Goal: Check status: Check status

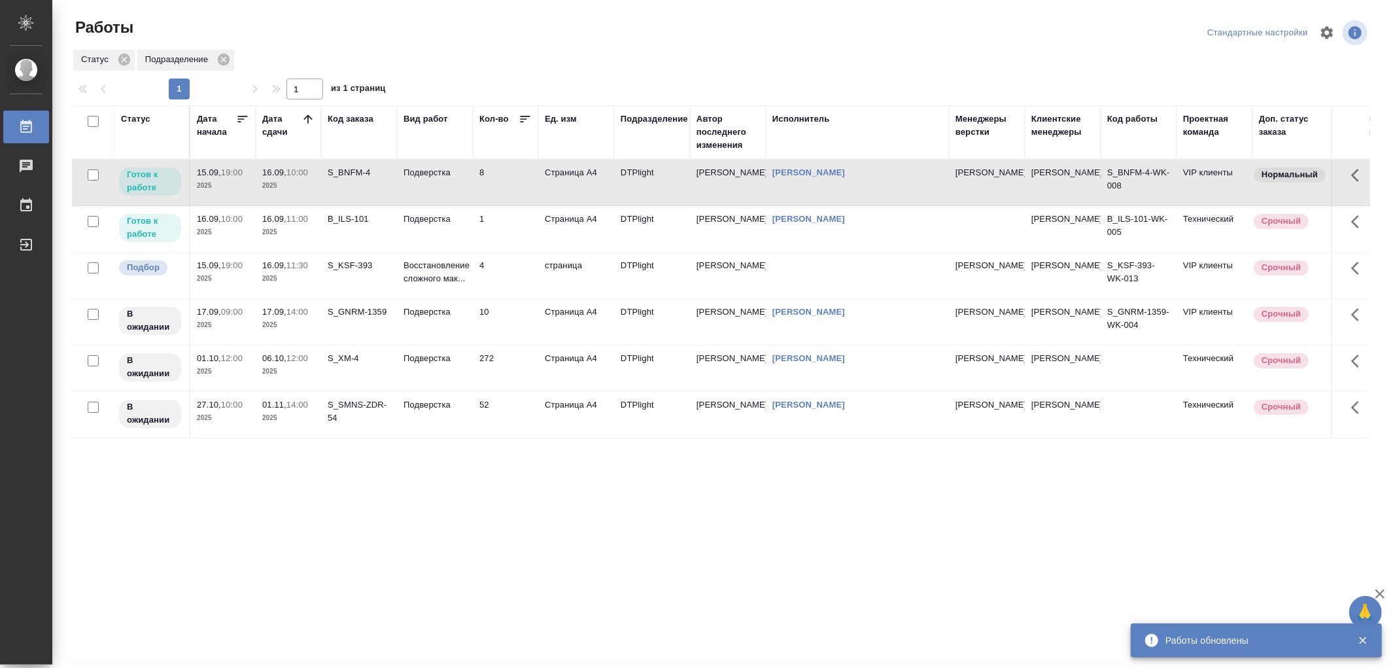
click at [447, 188] on td "Подверстка" at bounding box center [435, 183] width 76 height 46
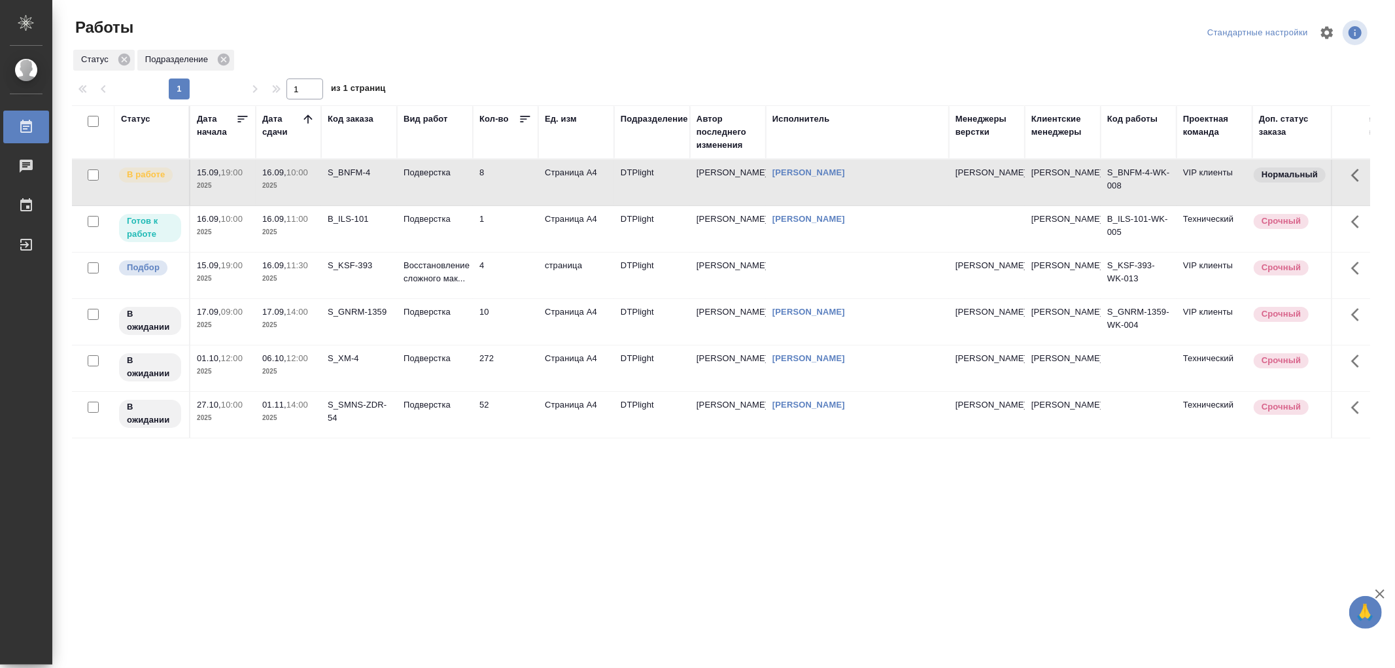
click at [430, 182] on td "Подверстка" at bounding box center [435, 183] width 76 height 46
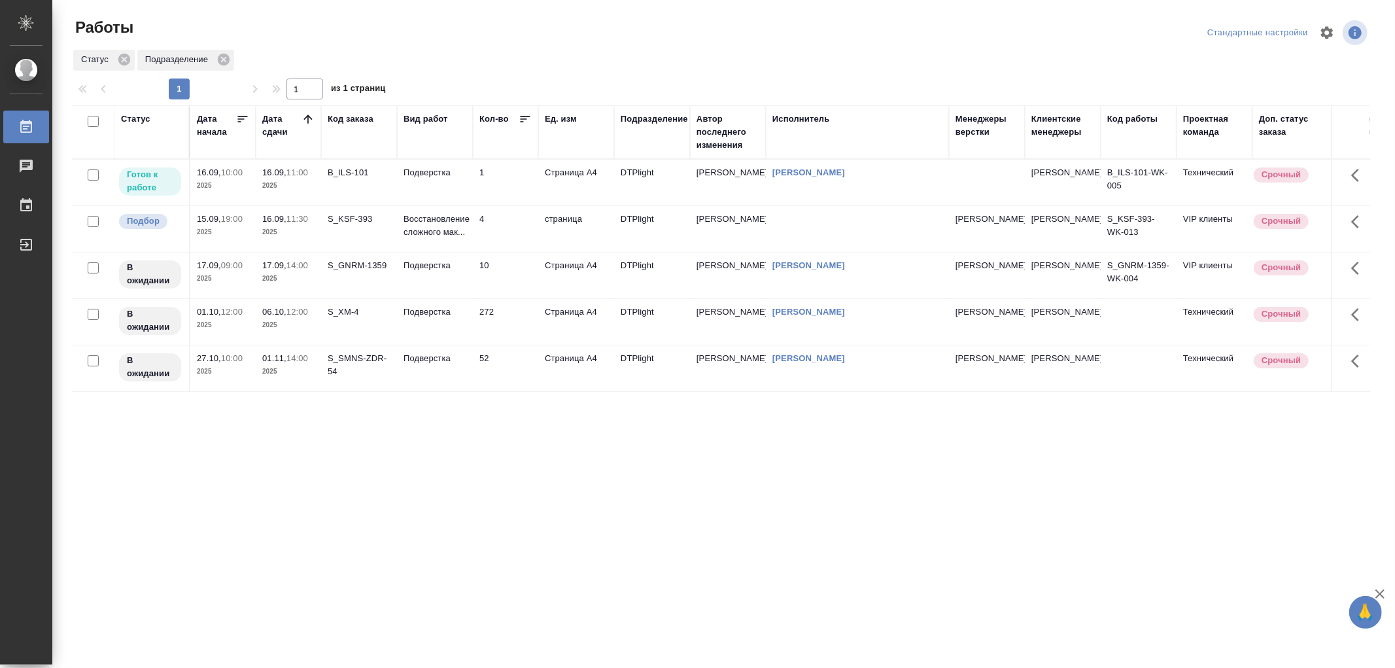
click at [444, 183] on td "Подверстка" at bounding box center [435, 183] width 76 height 46
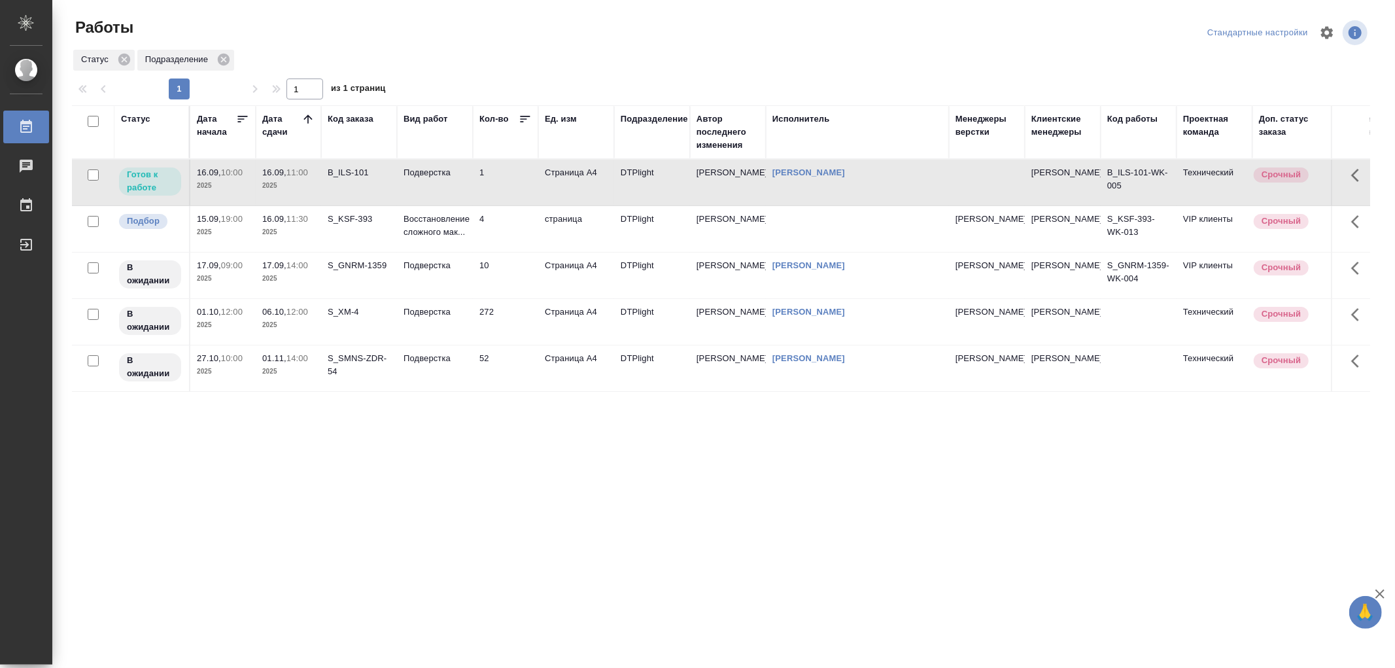
click at [444, 183] on td "Подверстка" at bounding box center [435, 183] width 76 height 46
click at [422, 220] on p "Восстановление сложного мак..." at bounding box center [435, 226] width 63 height 26
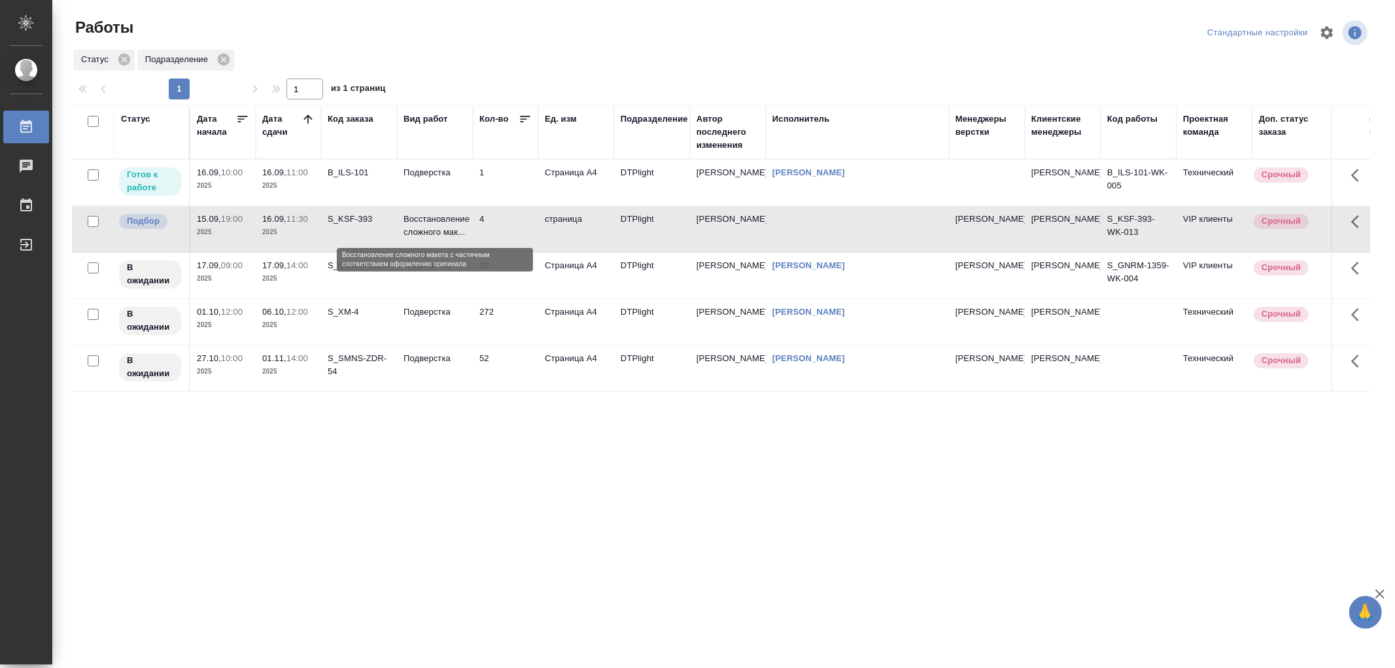
click at [422, 220] on p "Восстановление сложного мак..." at bounding box center [435, 226] width 63 height 26
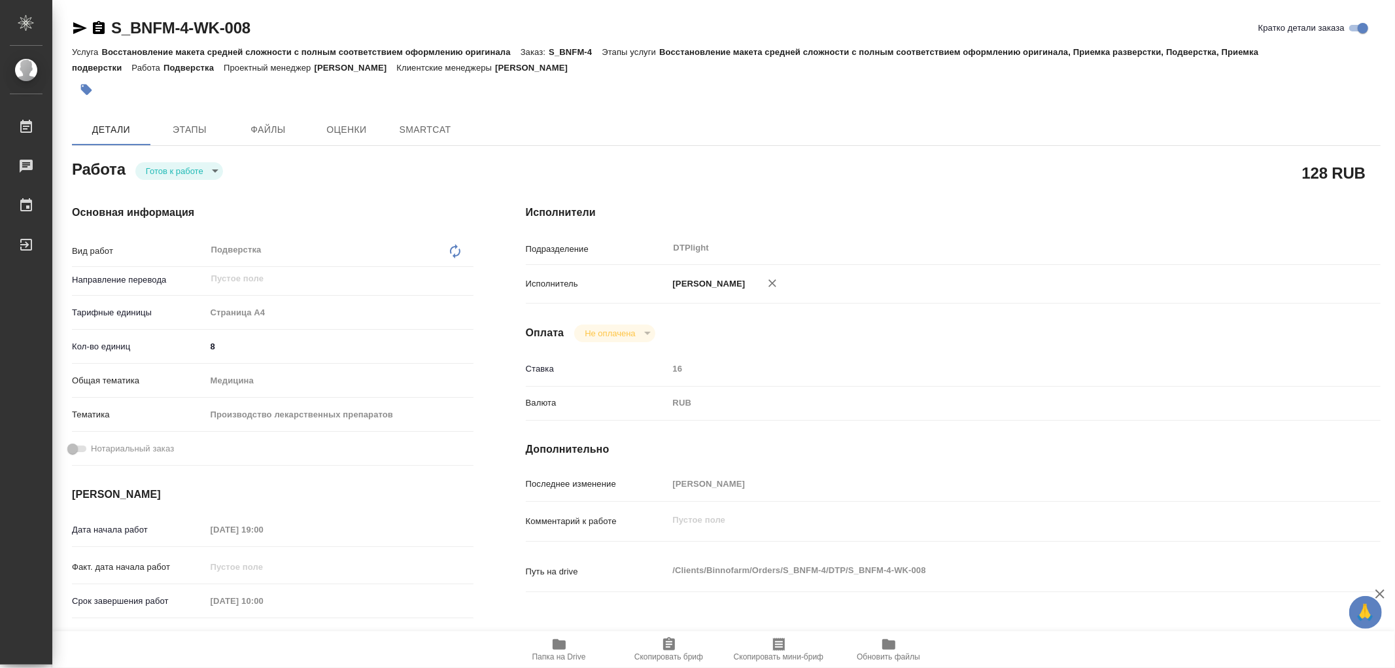
type textarea "x"
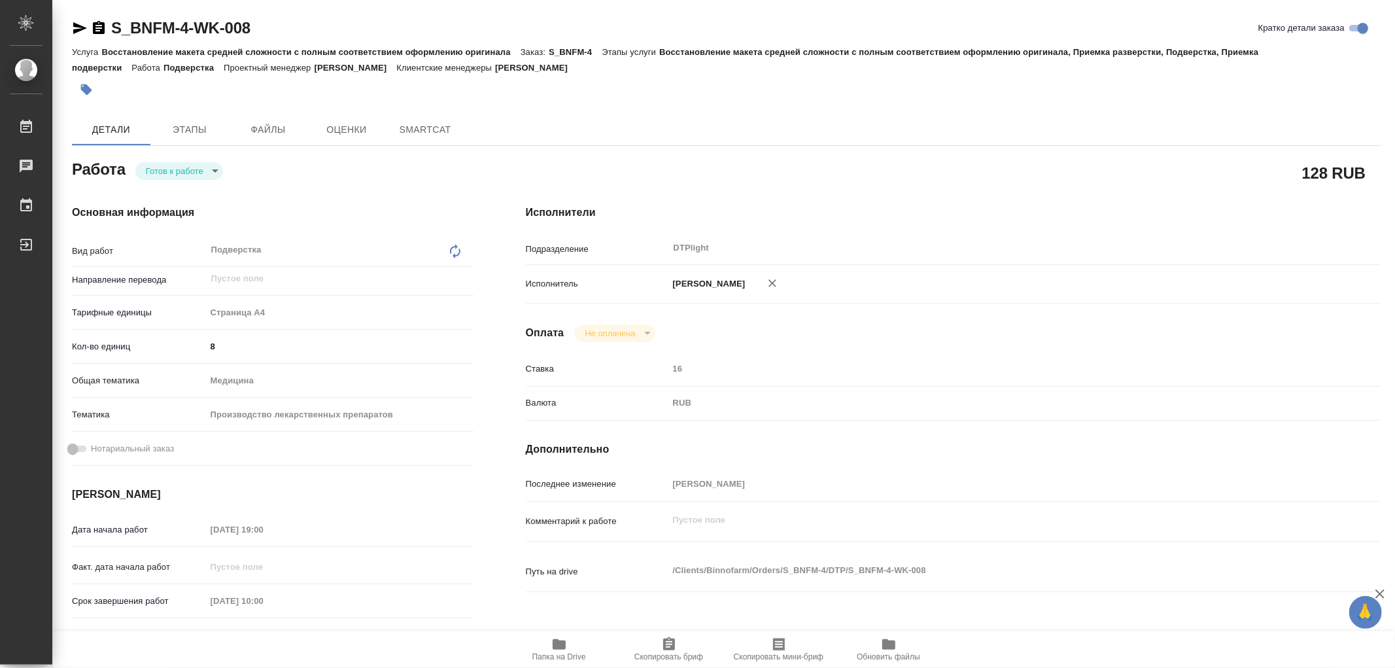
type textarea "x"
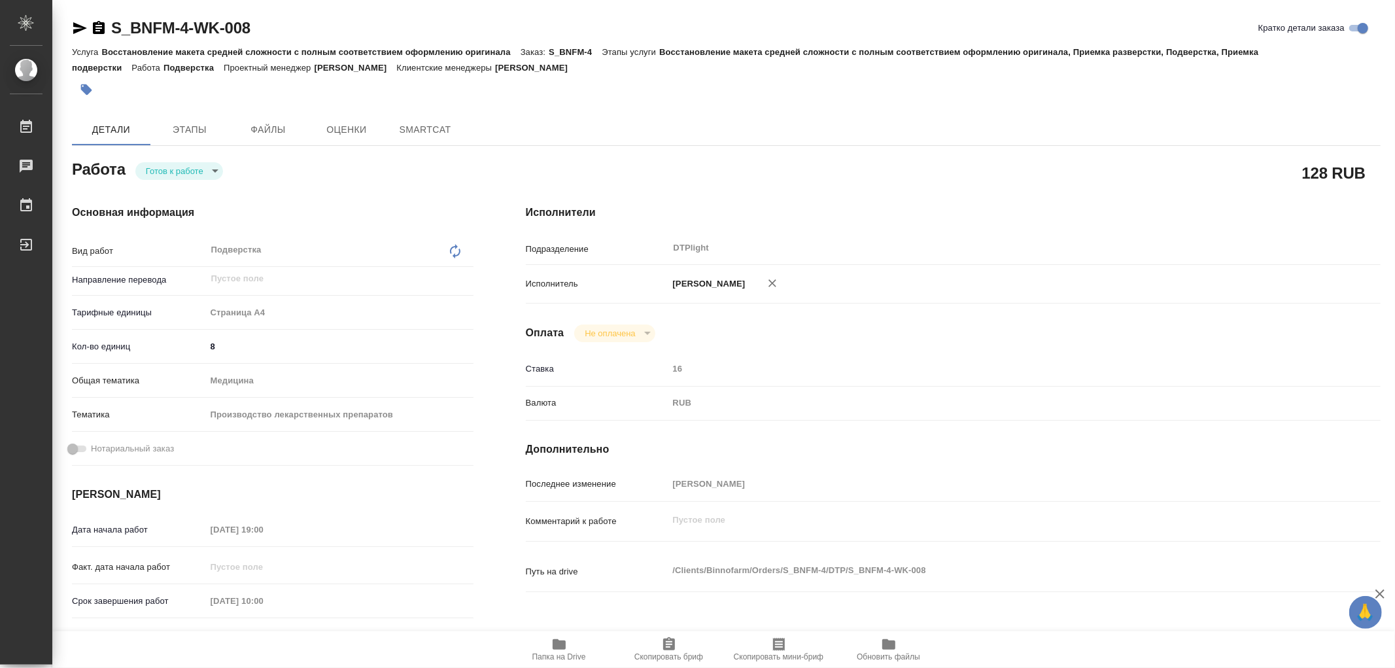
type textarea "x"
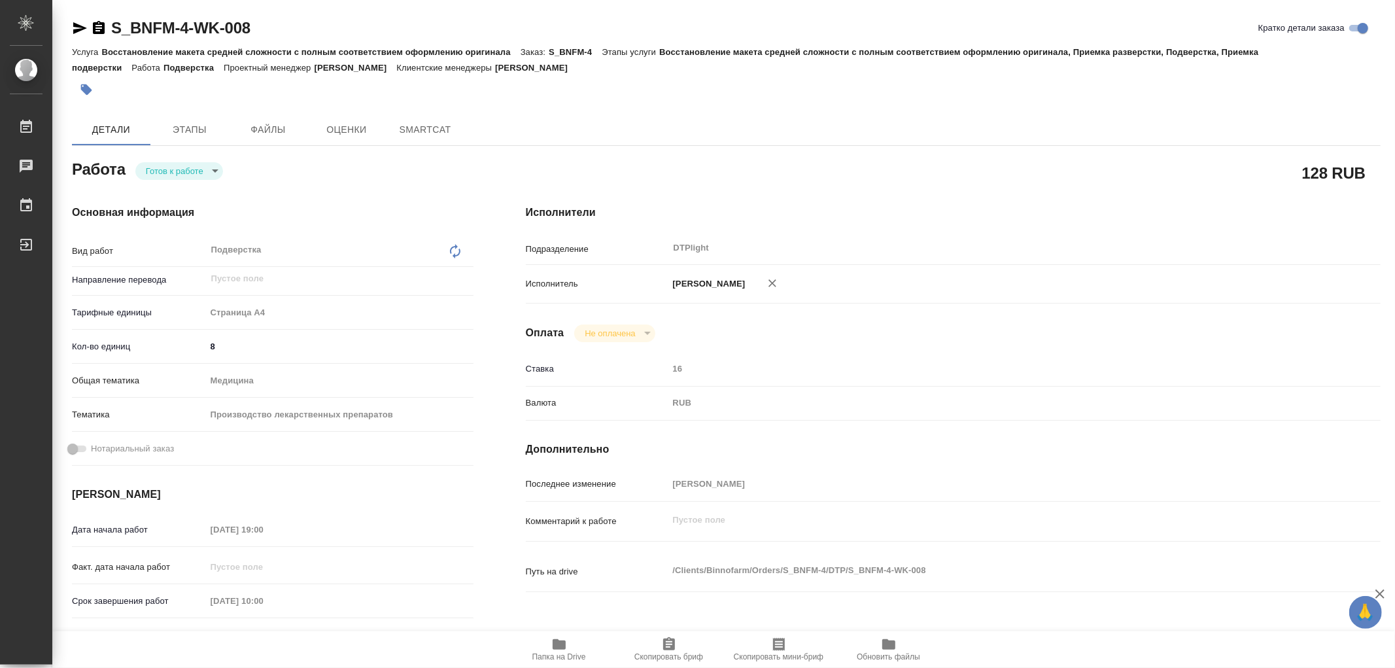
type textarea "x"
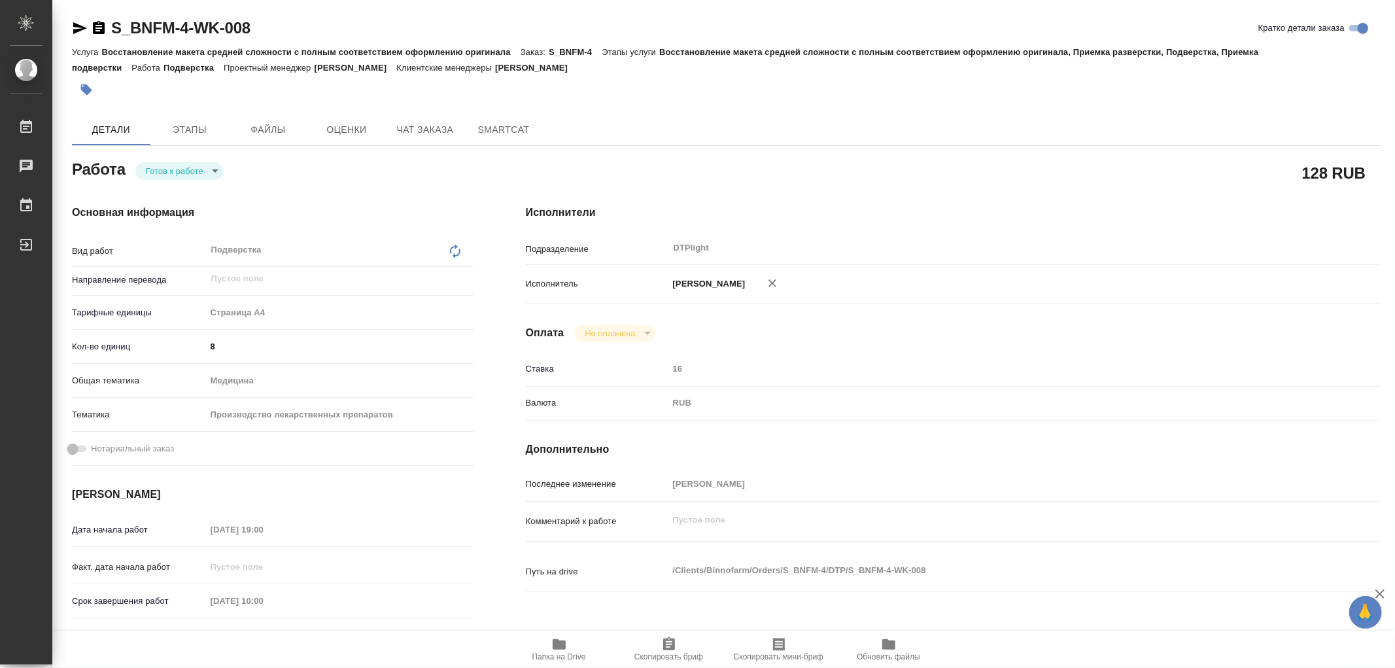
type textarea "x"
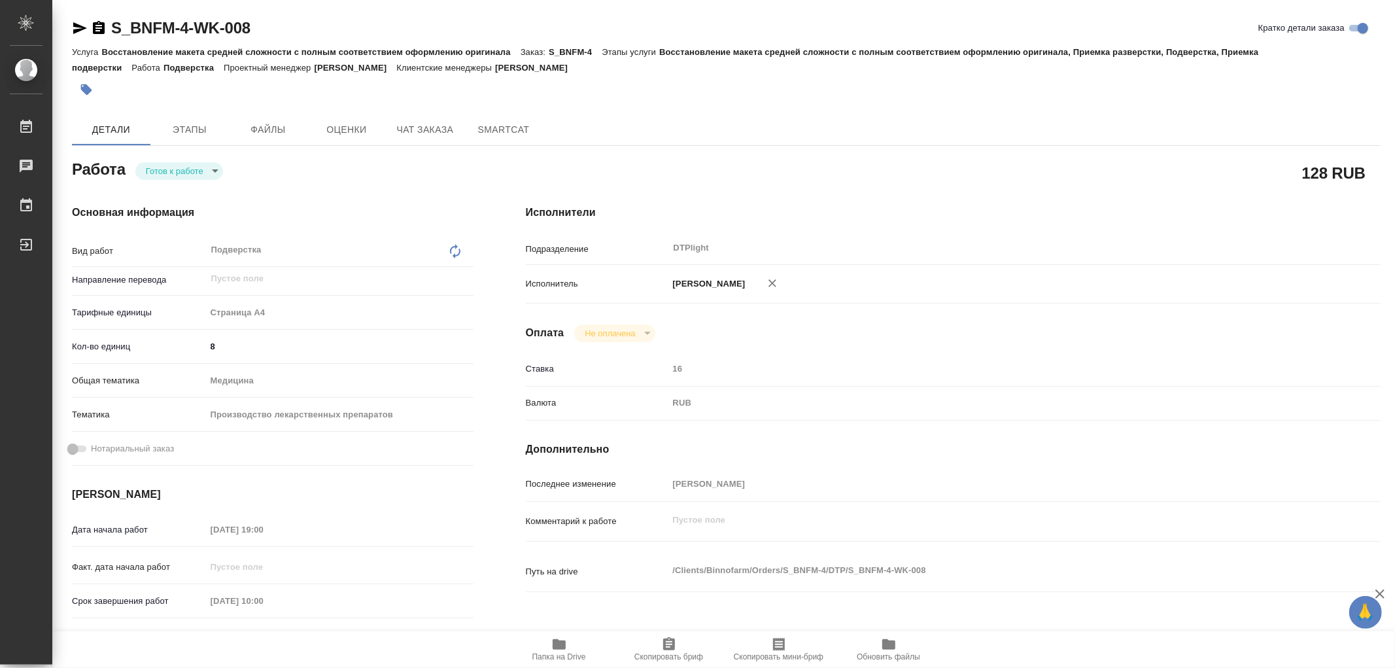
click at [158, 164] on body "🙏 .cls-1 fill:#fff; AWATERA Работы Чаты График Выйти S_BNFM-4-WK-008 Кратко дет…" at bounding box center [697, 334] width 1395 height 668
type textarea "x"
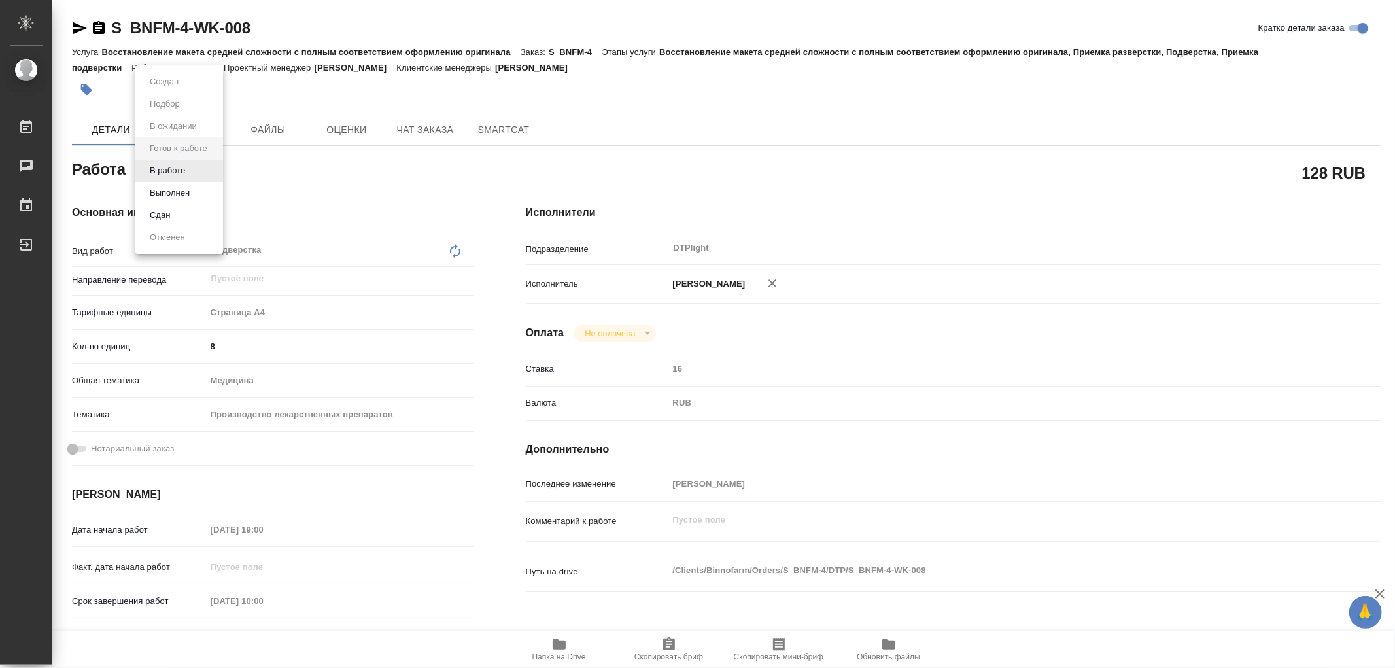
type textarea "x"
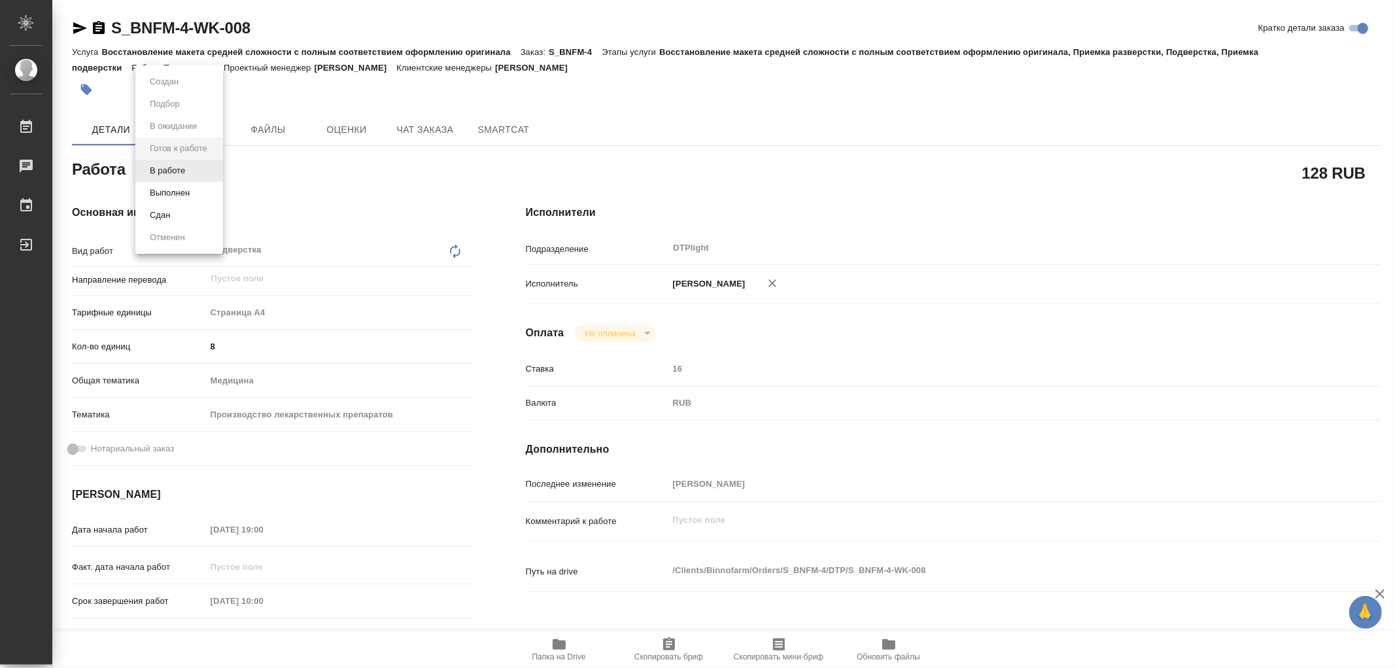
type textarea "x"
click at [160, 165] on button "В работе" at bounding box center [167, 171] width 43 height 14
type textarea "x"
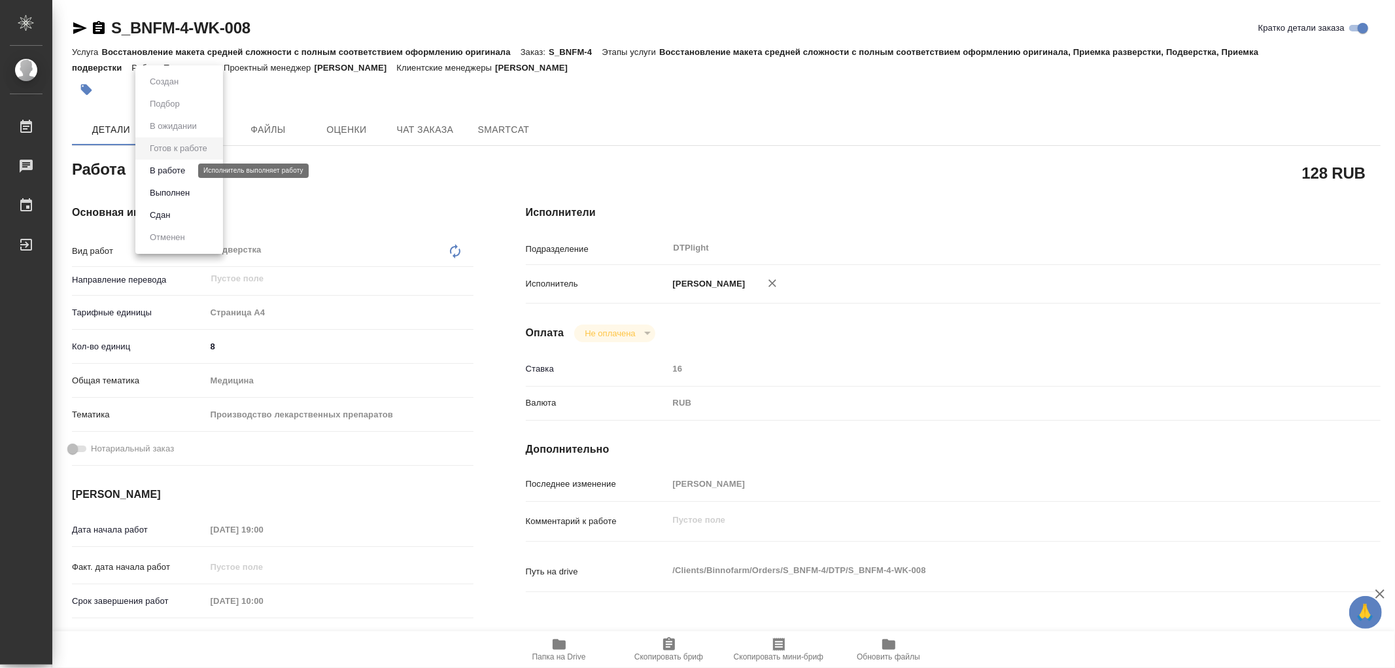
type textarea "x"
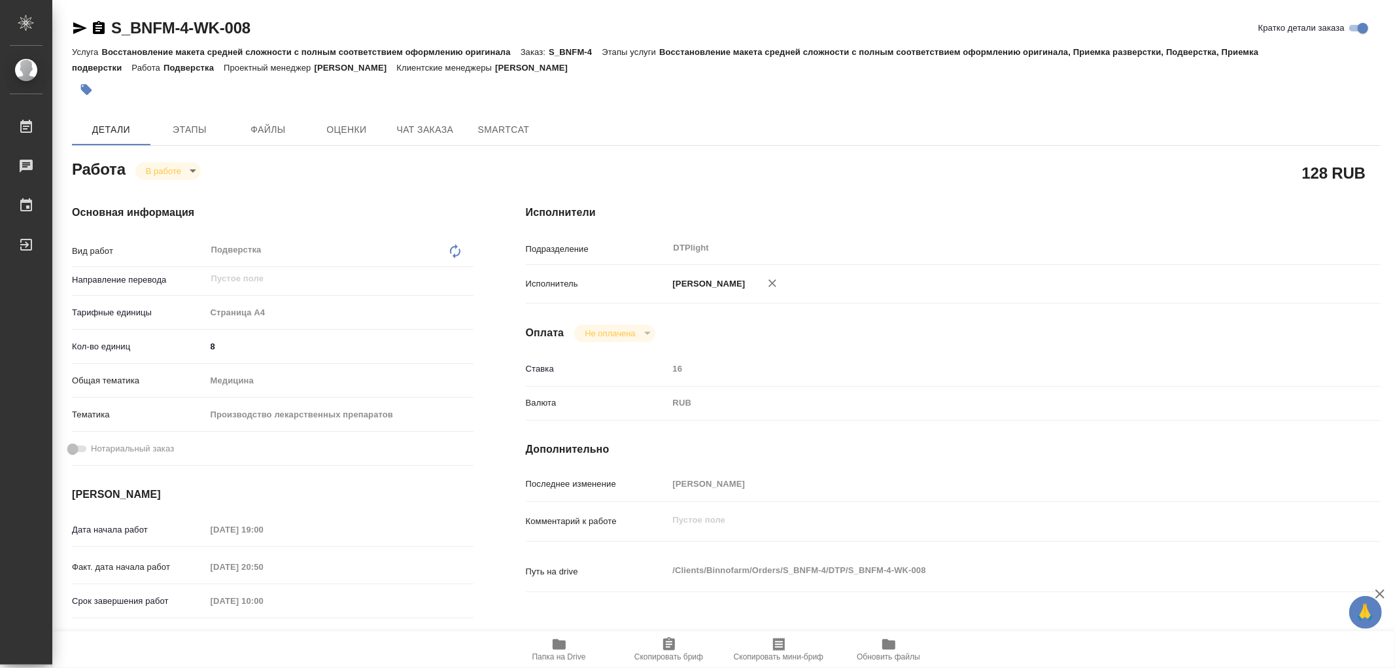
type textarea "x"
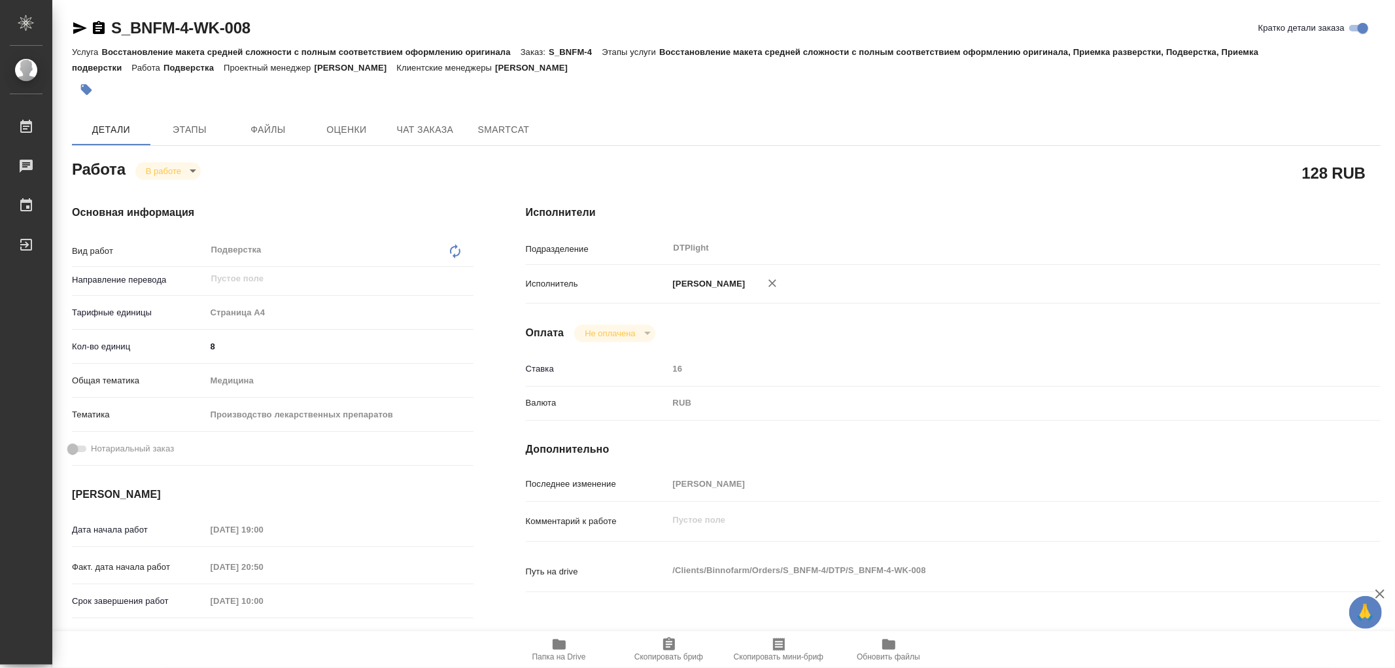
type textarea "x"
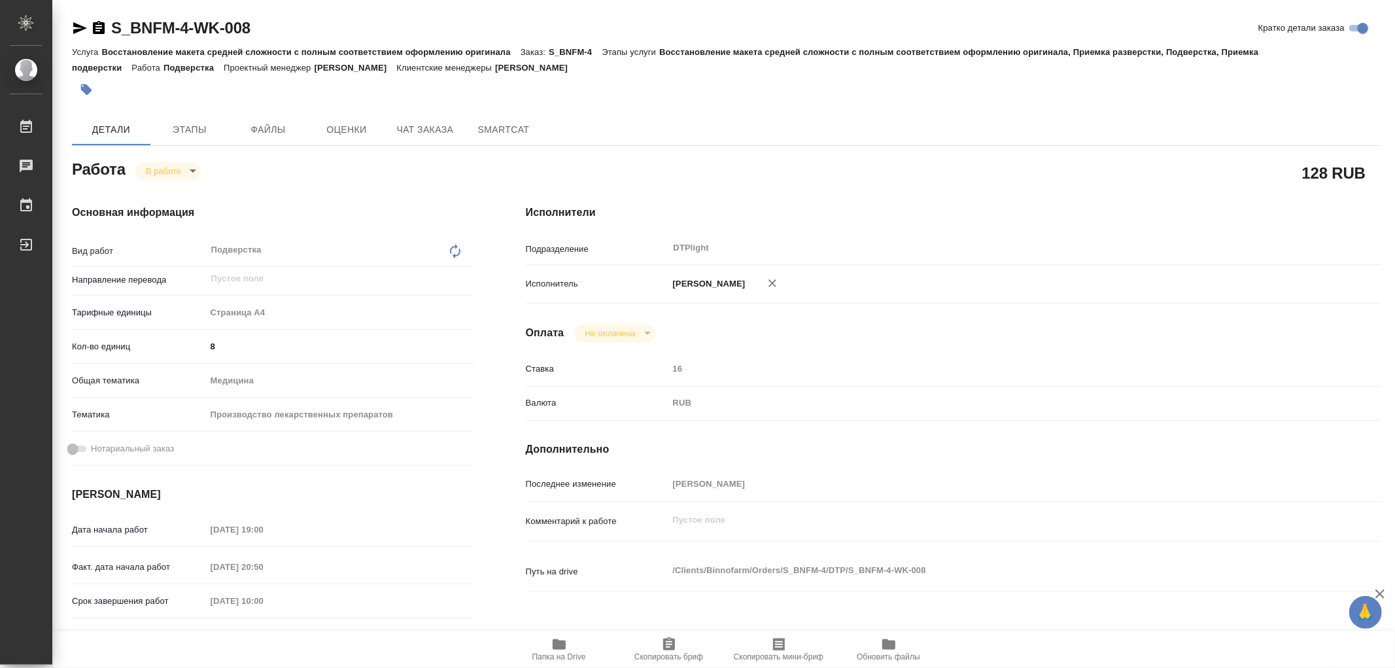
type textarea "x"
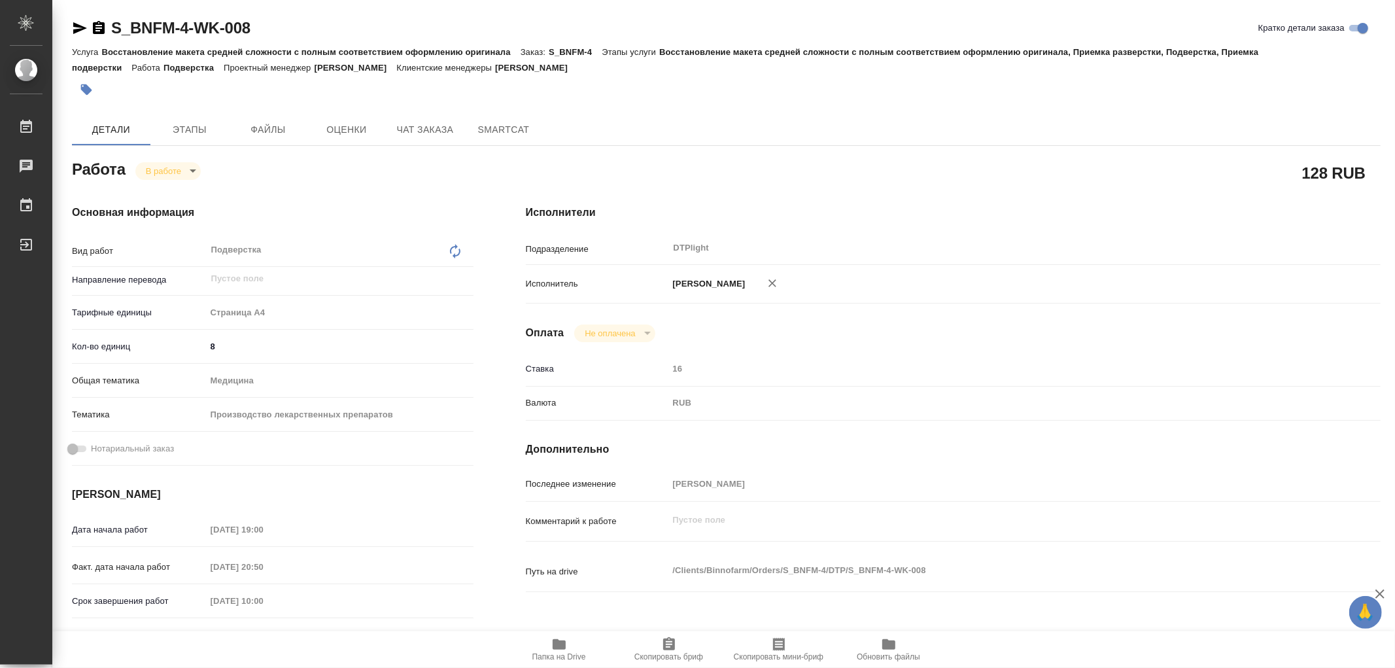
type textarea "x"
click at [563, 637] on icon "button" at bounding box center [559, 645] width 16 height 16
type textarea "x"
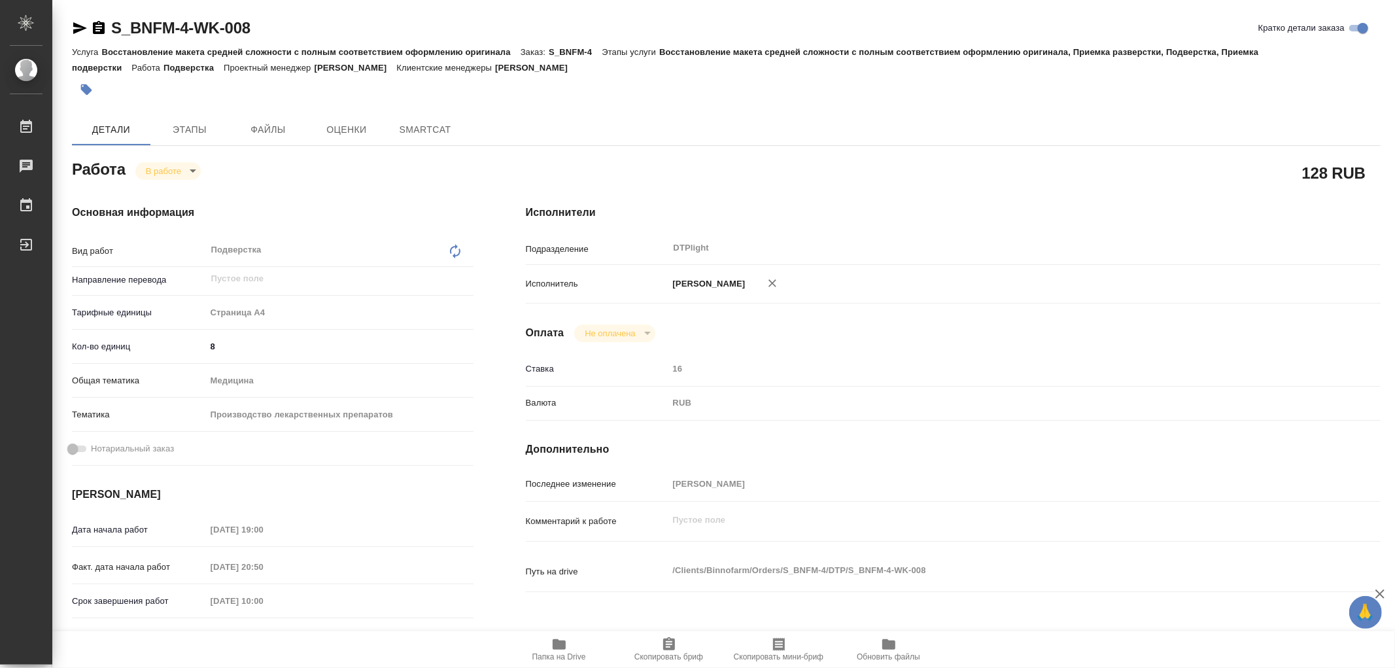
type textarea "x"
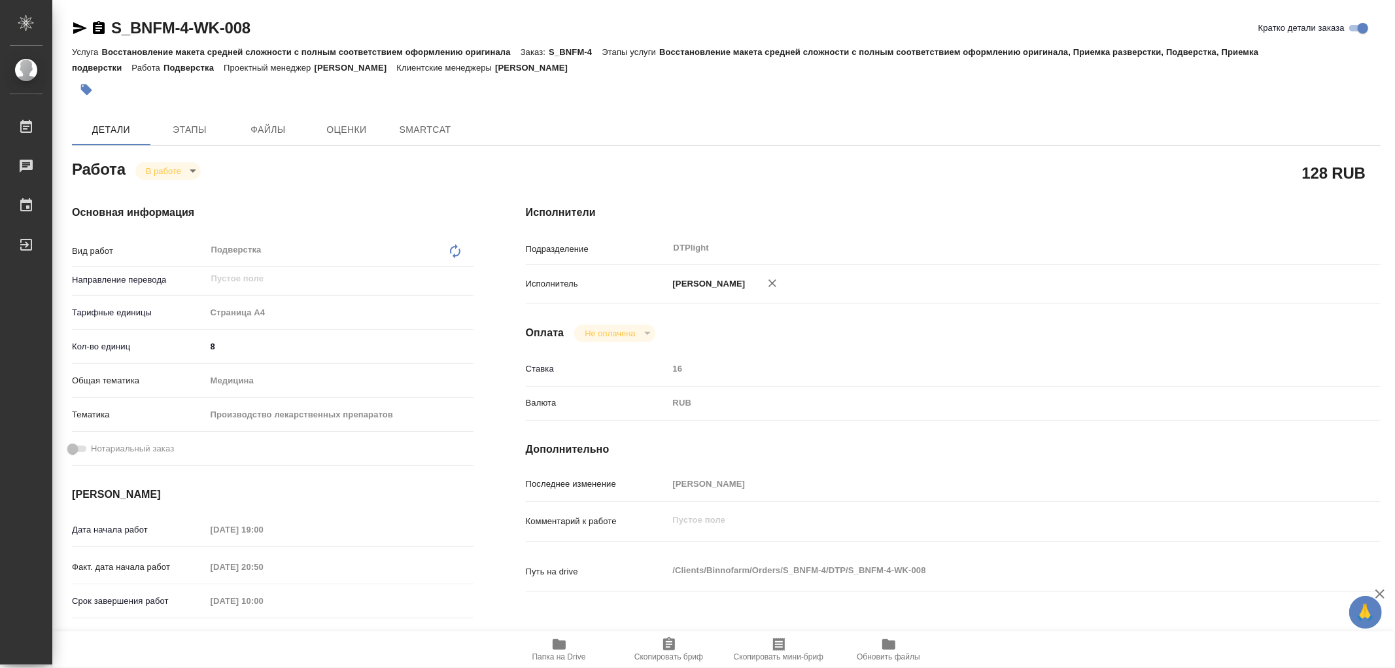
type textarea "x"
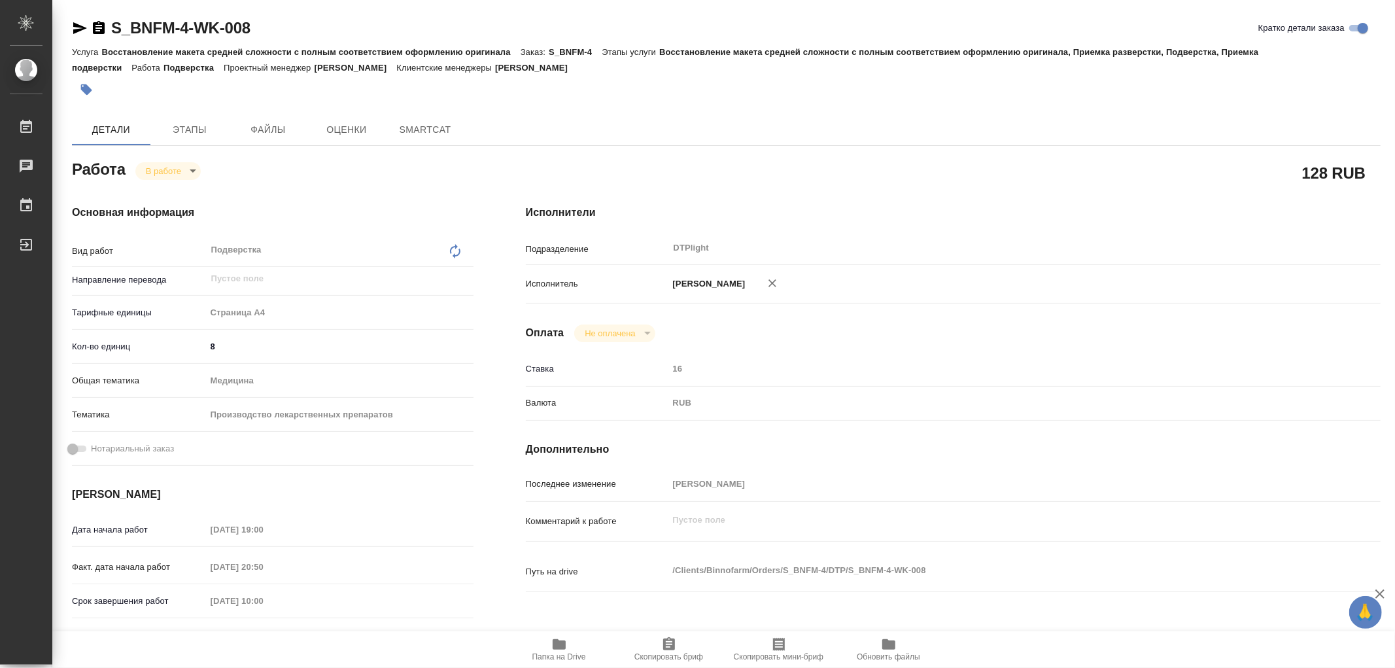
type textarea "x"
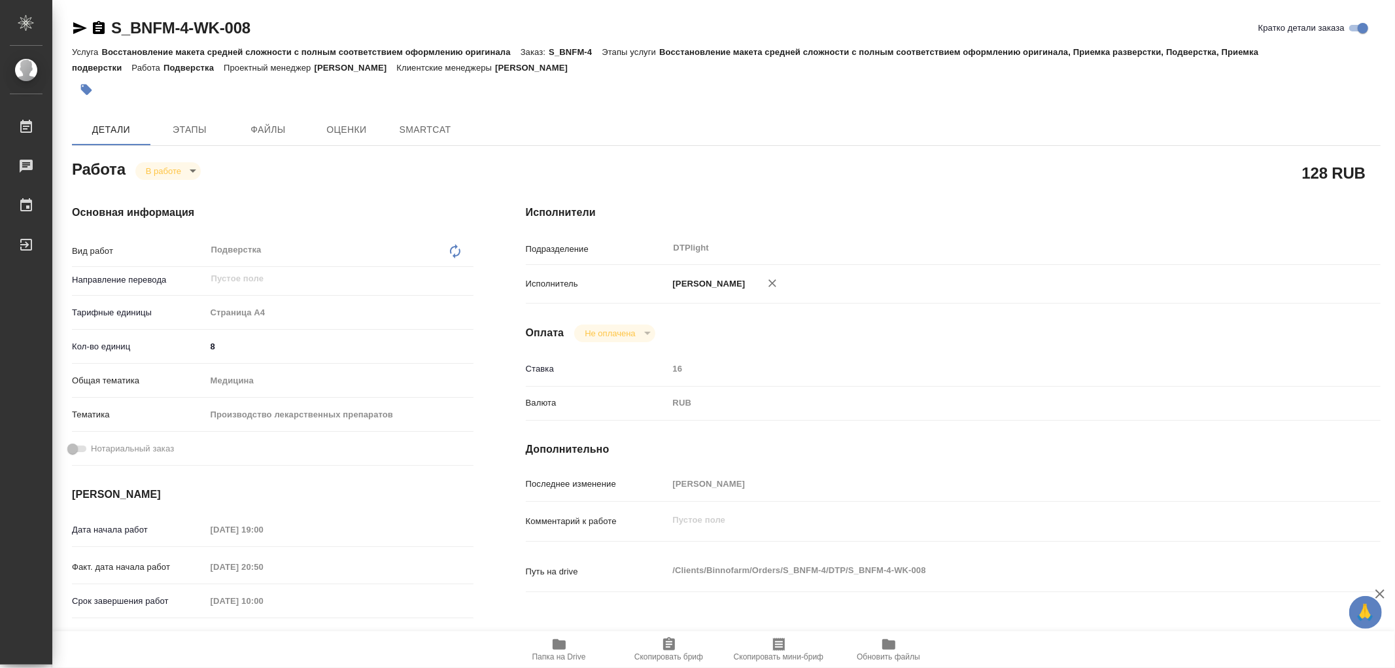
type textarea "x"
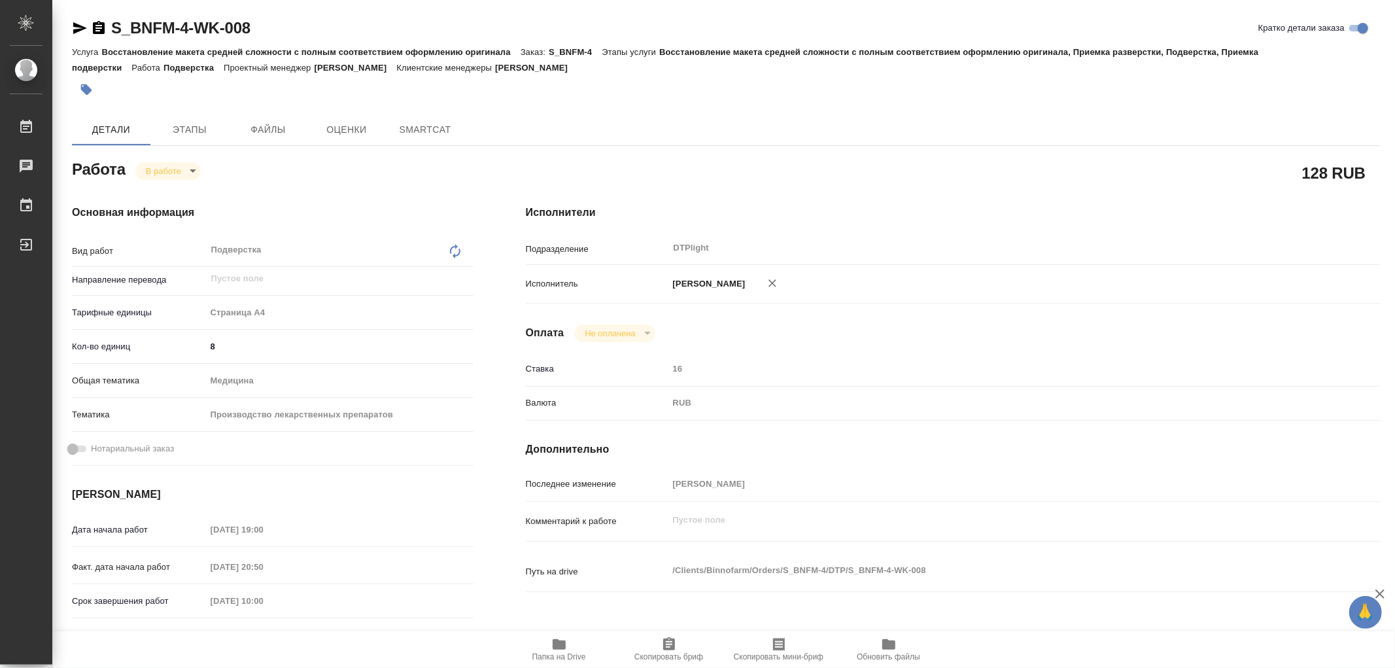
type textarea "x"
click at [557, 639] on icon "button" at bounding box center [559, 644] width 13 height 10
type textarea "x"
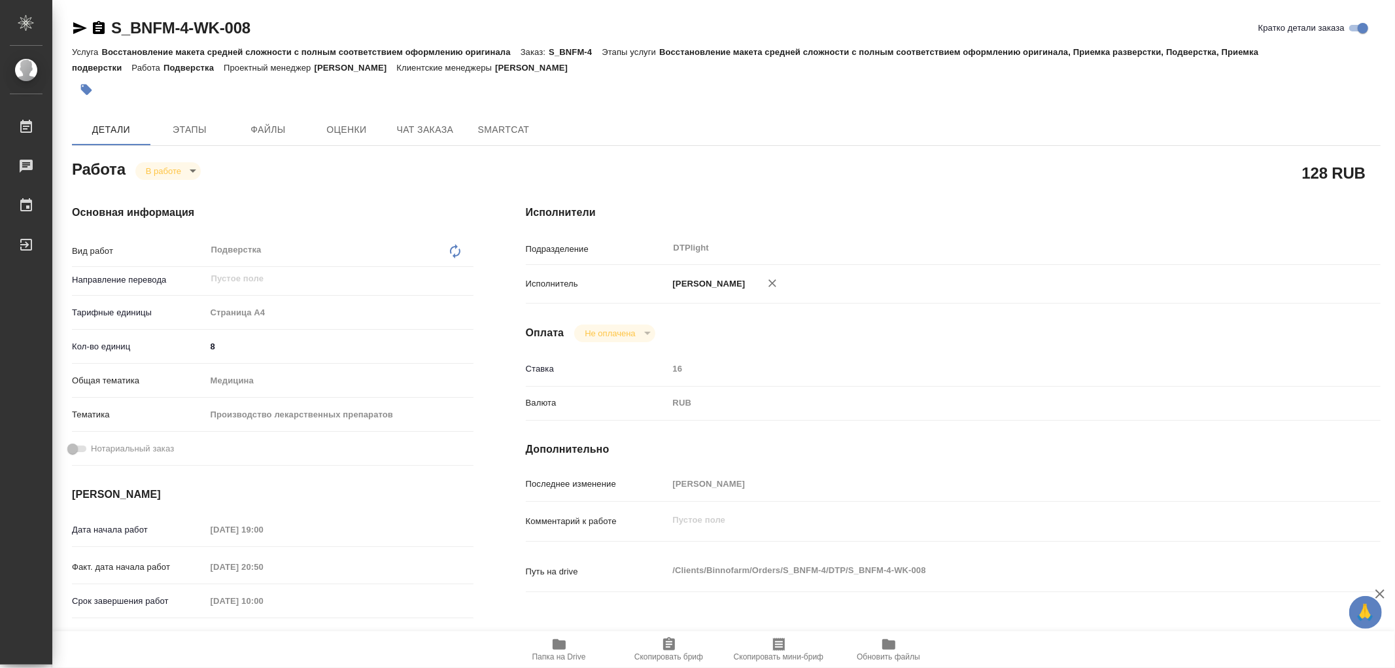
type textarea "x"
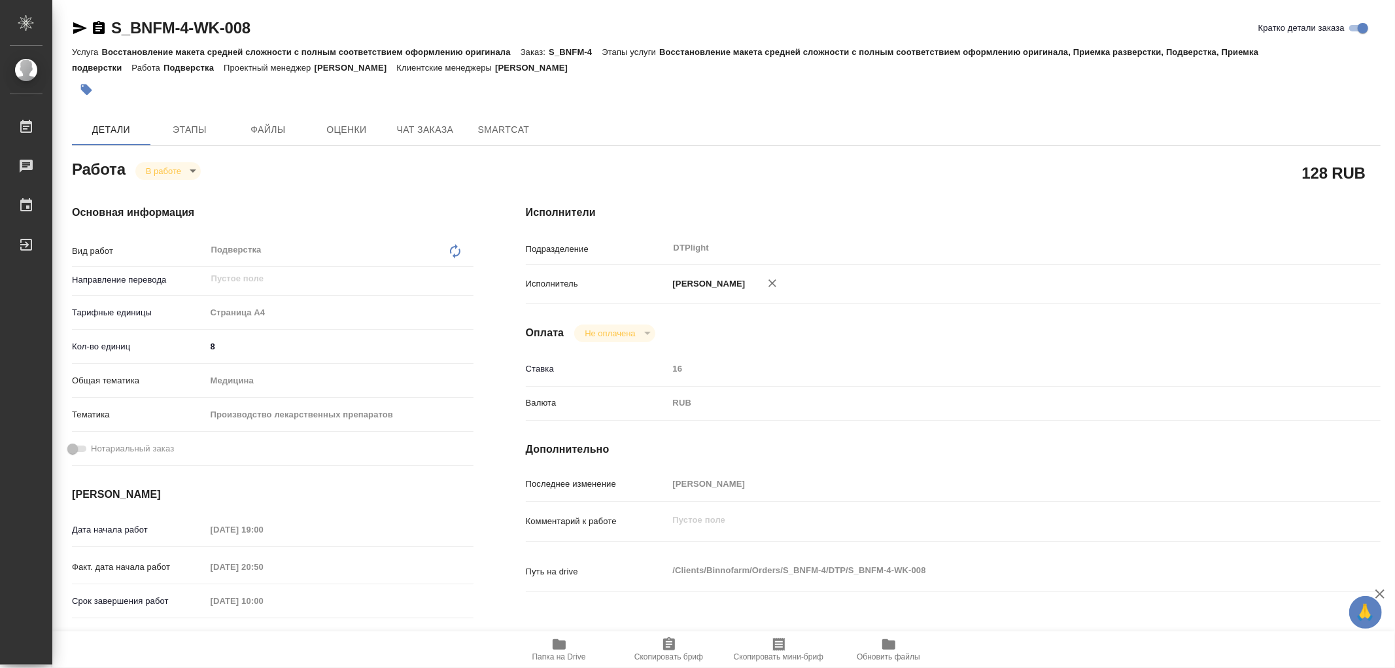
type textarea "x"
click at [188, 171] on body "🙏 .cls-1 fill:#fff; AWATERA Работы 0 Чаты График Выйти S_BNFM-4-WK-008 Кратко д…" at bounding box center [697, 334] width 1395 height 668
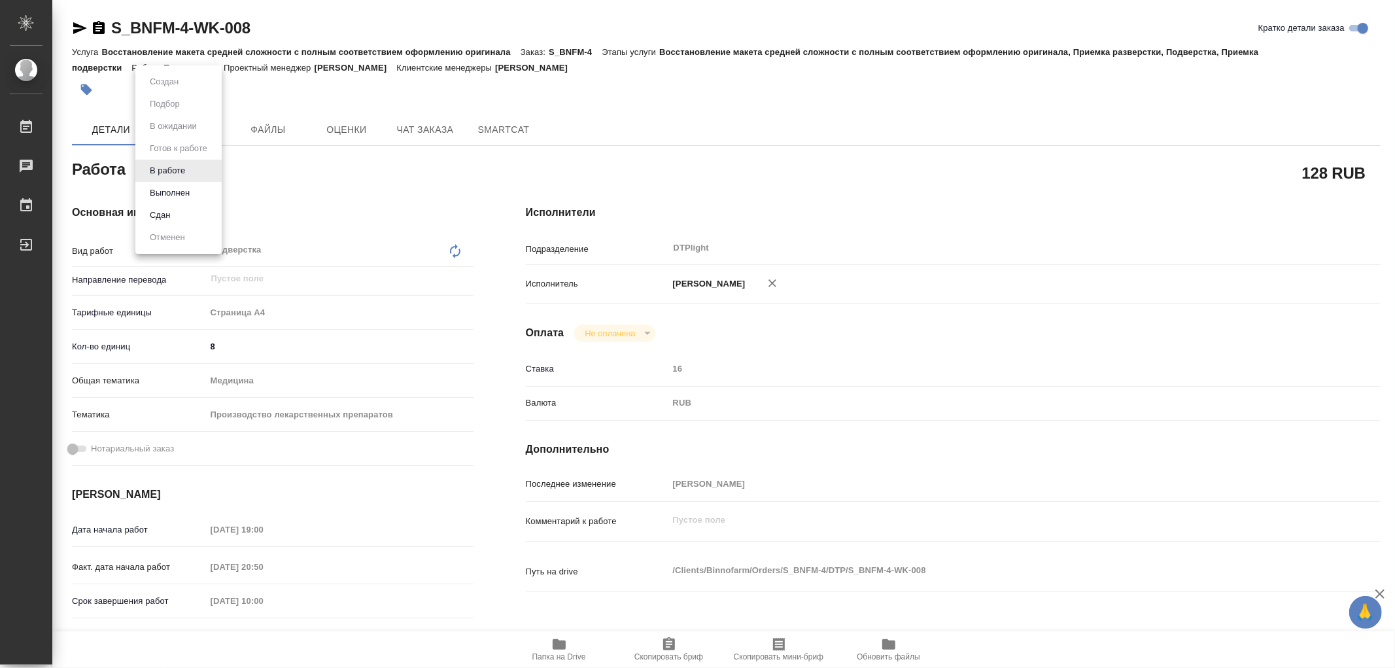
click at [184, 187] on button "Выполнен" at bounding box center [170, 193] width 48 height 14
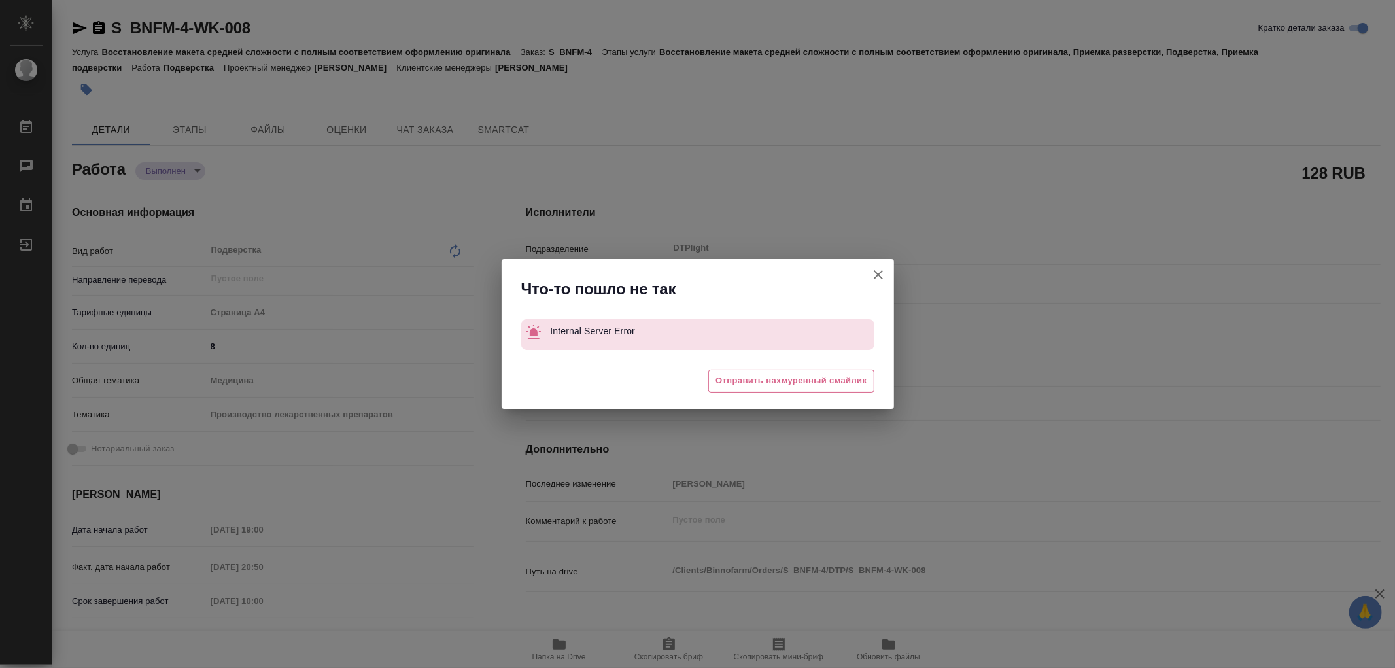
type textarea "x"
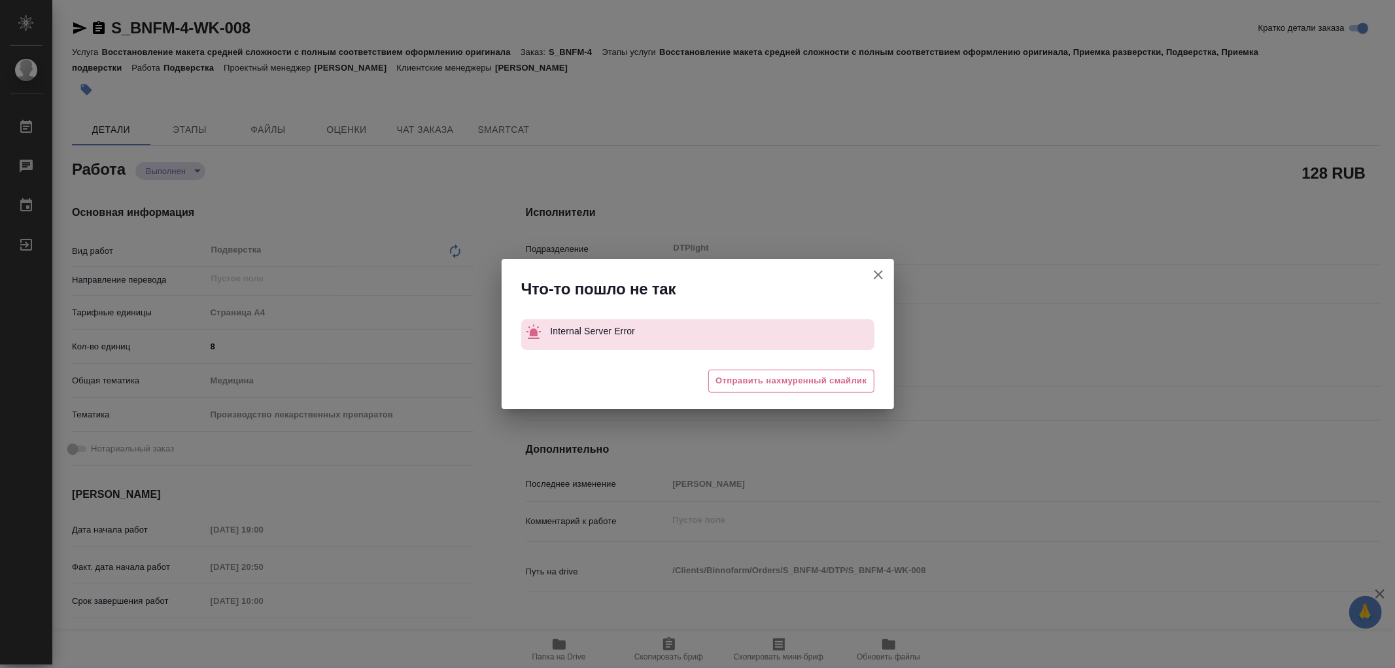
type textarea "x"
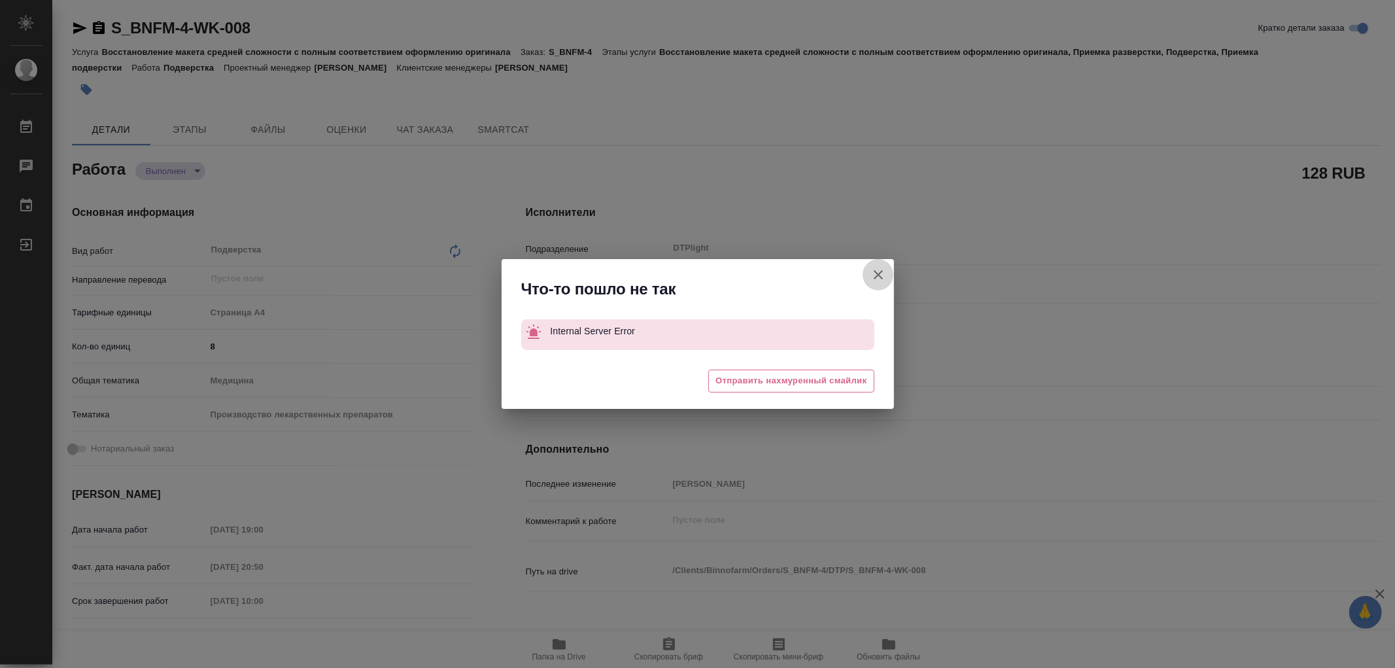
click at [881, 275] on icon "button" at bounding box center [879, 275] width 16 height 16
type textarea "x"
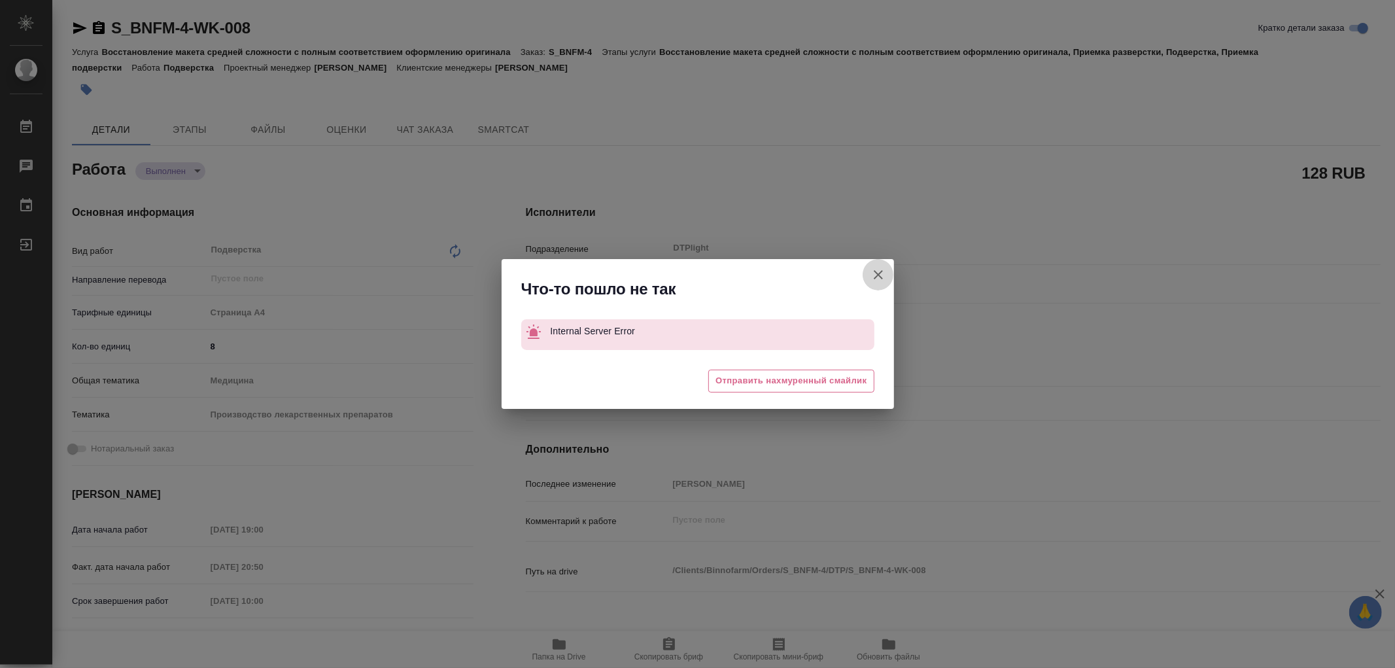
type textarea "x"
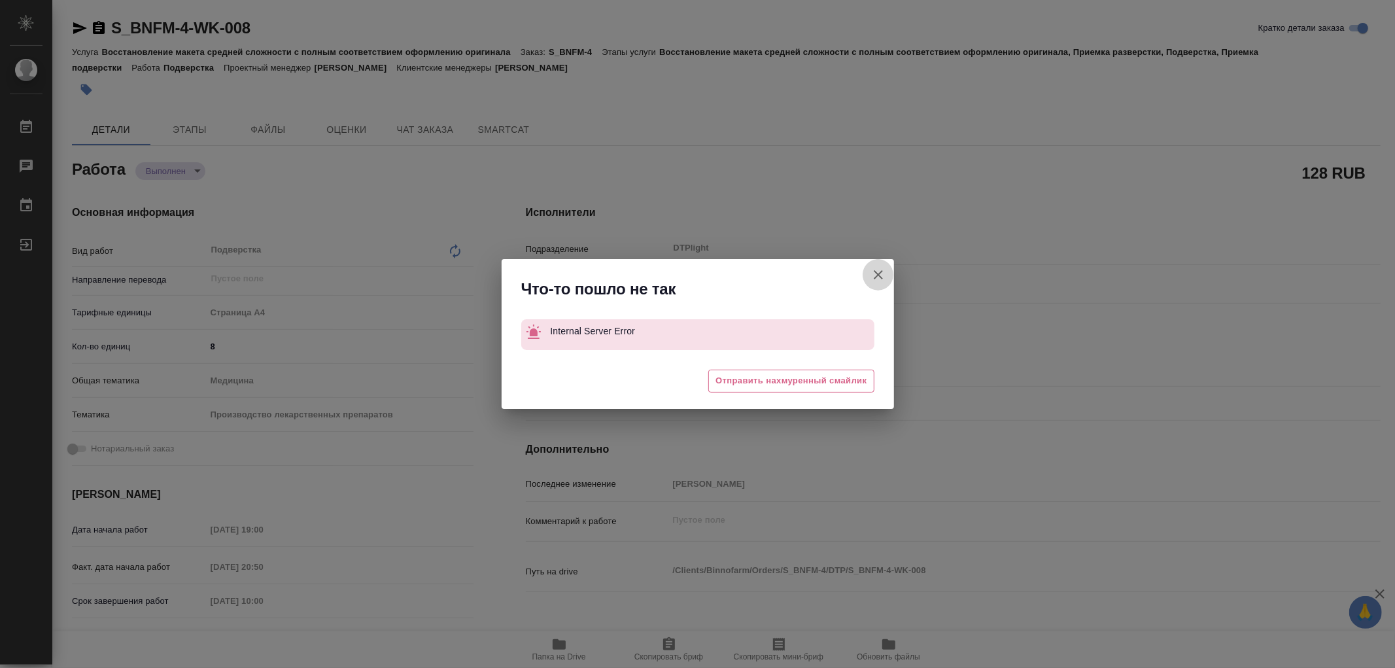
type textarea "x"
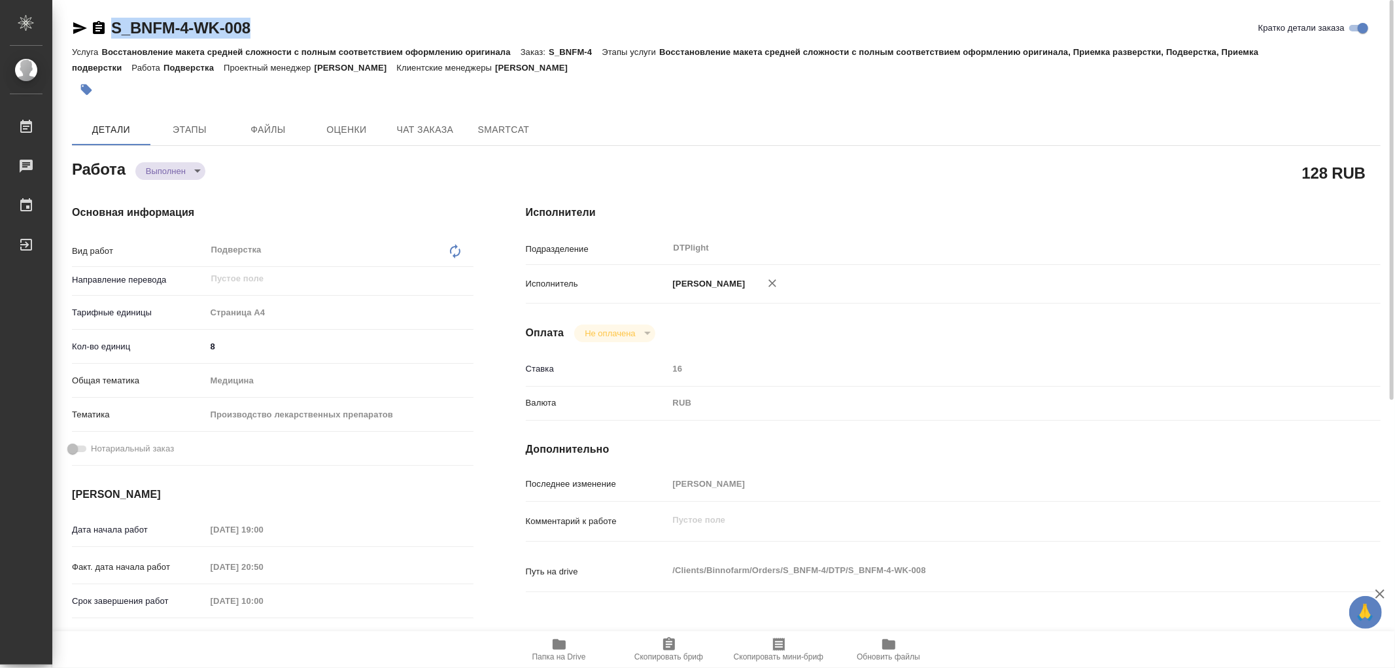
drag, startPoint x: 272, startPoint y: 27, endPoint x: 113, endPoint y: 27, distance: 159.0
click at [113, 27] on div "S_BNFM-4-WK-008 Кратко детали заказа" at bounding box center [726, 28] width 1309 height 21
copy link "S_BNFM-4-WK-008"
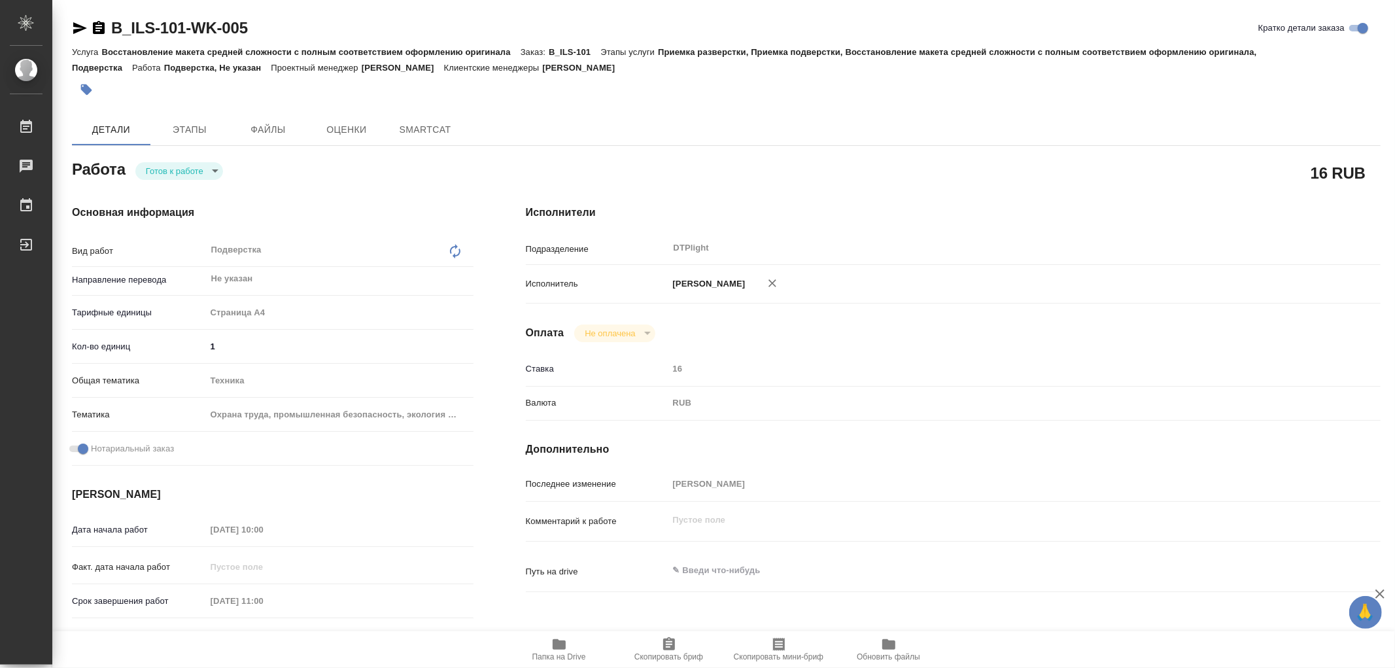
type textarea "x"
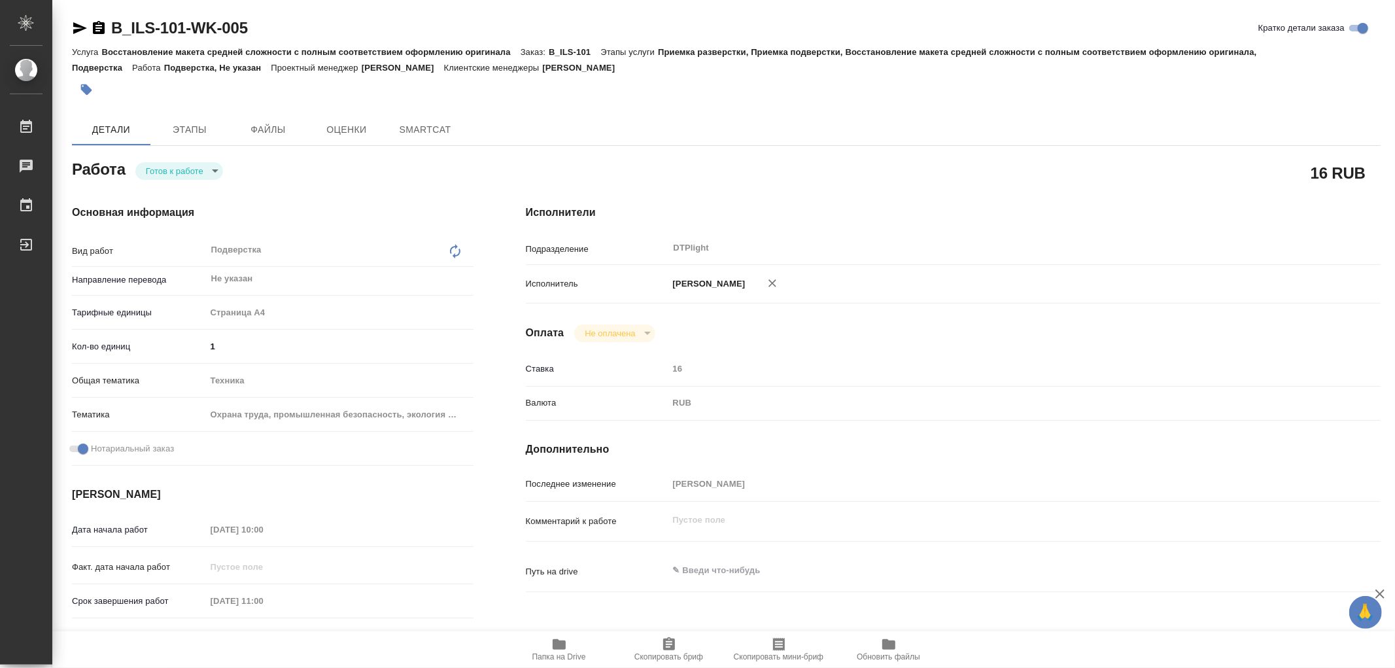
type textarea "x"
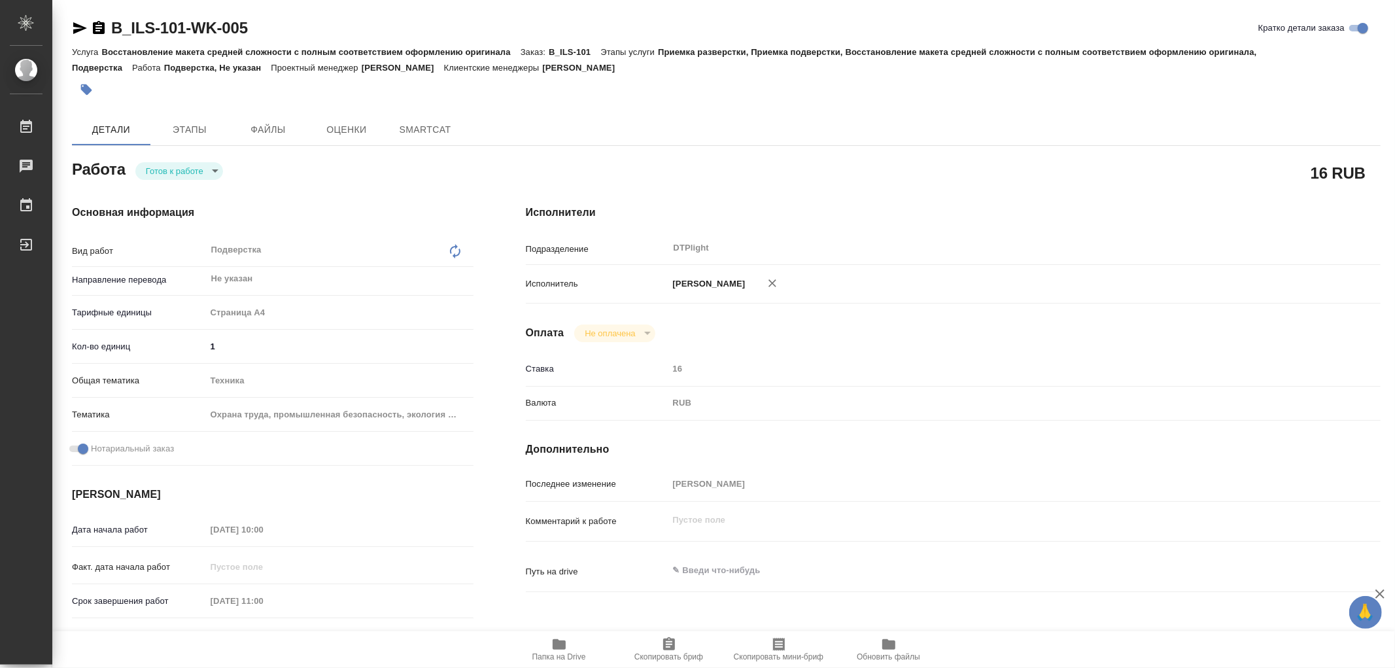
type textarea "x"
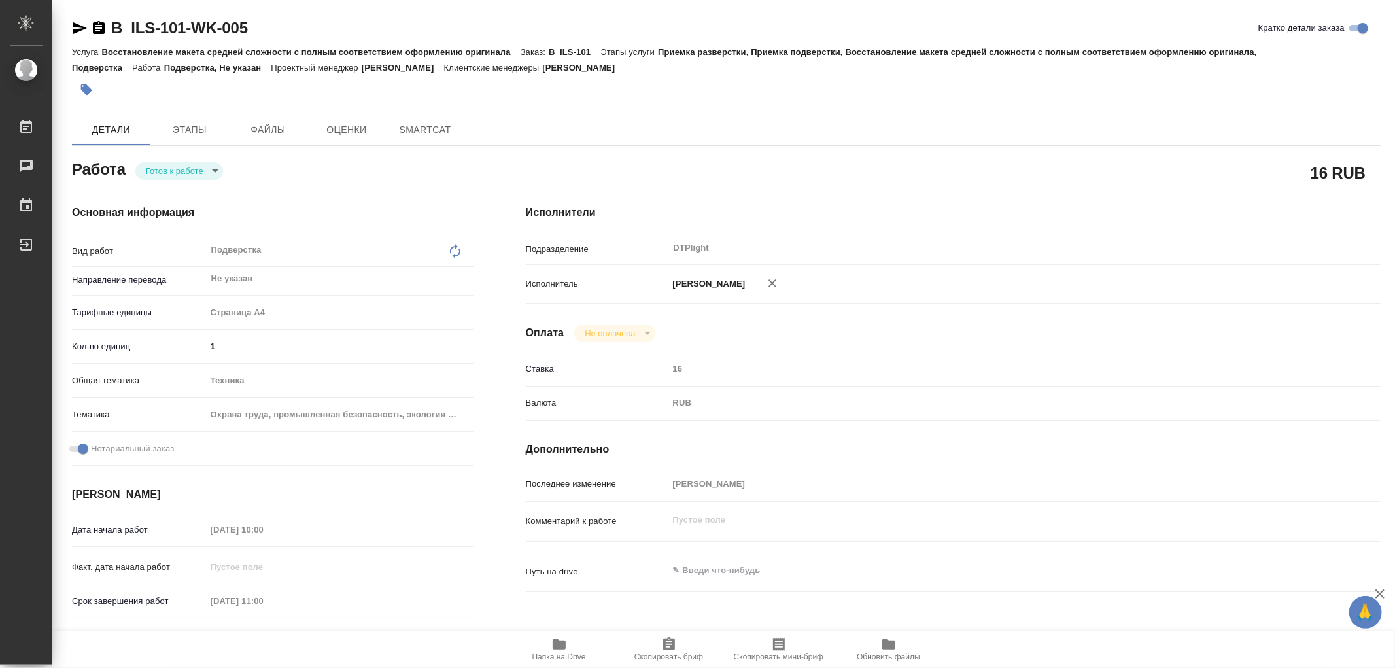
type textarea "x"
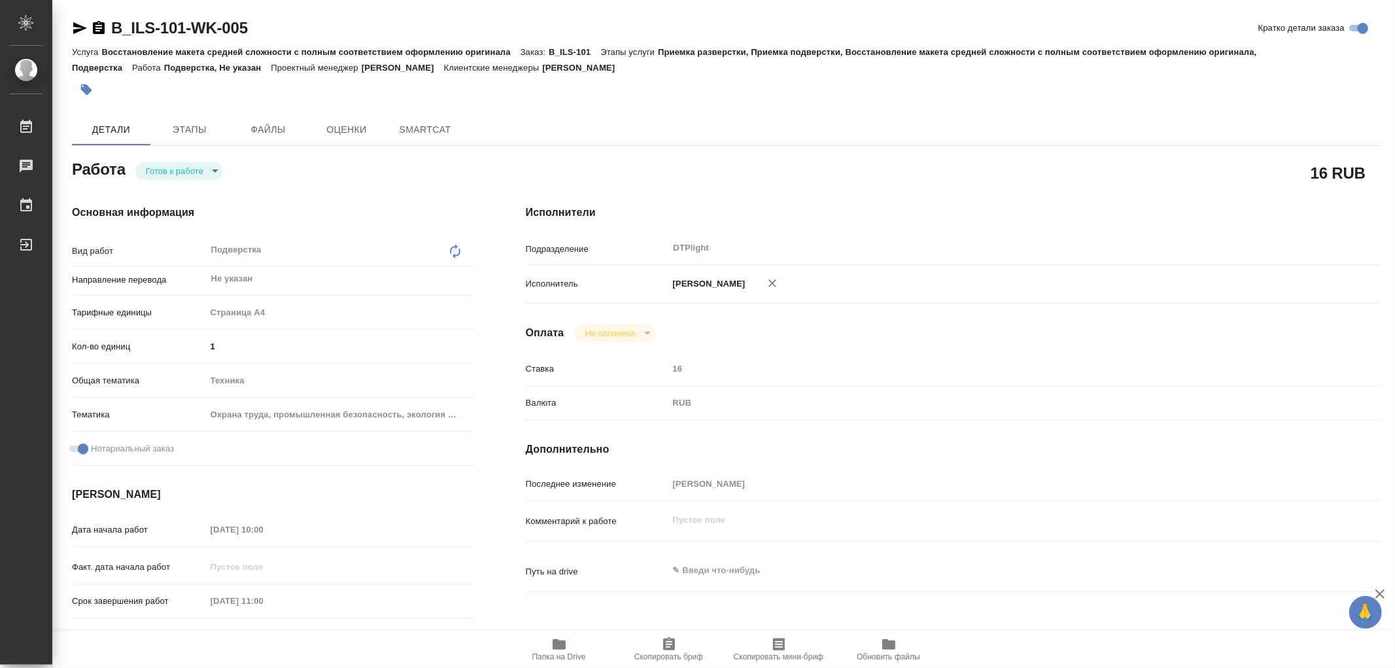
type textarea "x"
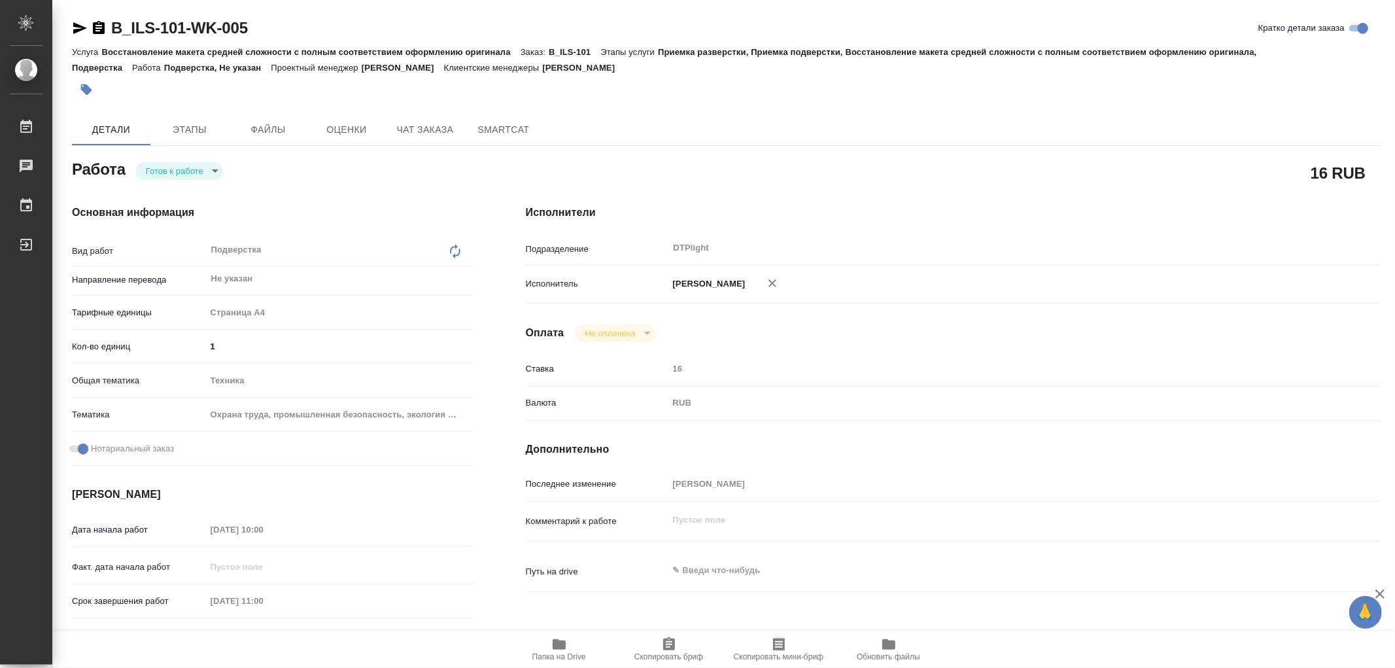
type textarea "x"
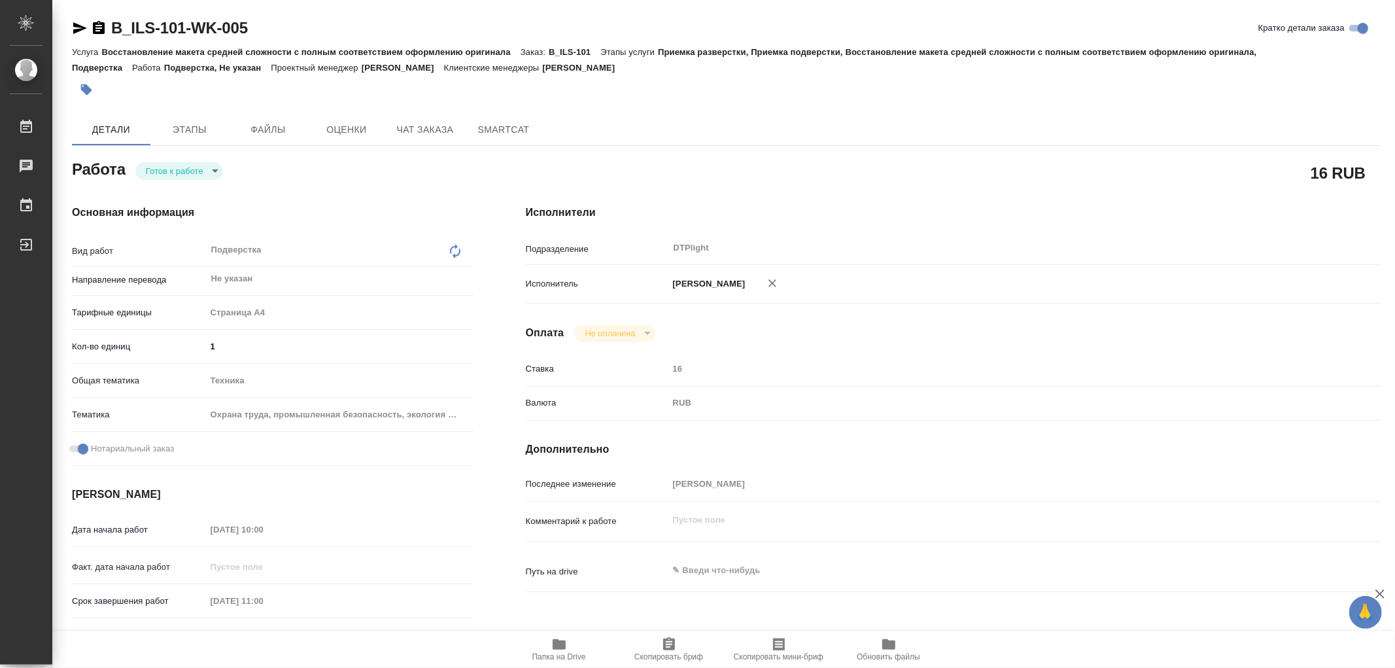
click at [566, 650] on icon "button" at bounding box center [559, 645] width 16 height 16
type textarea "x"
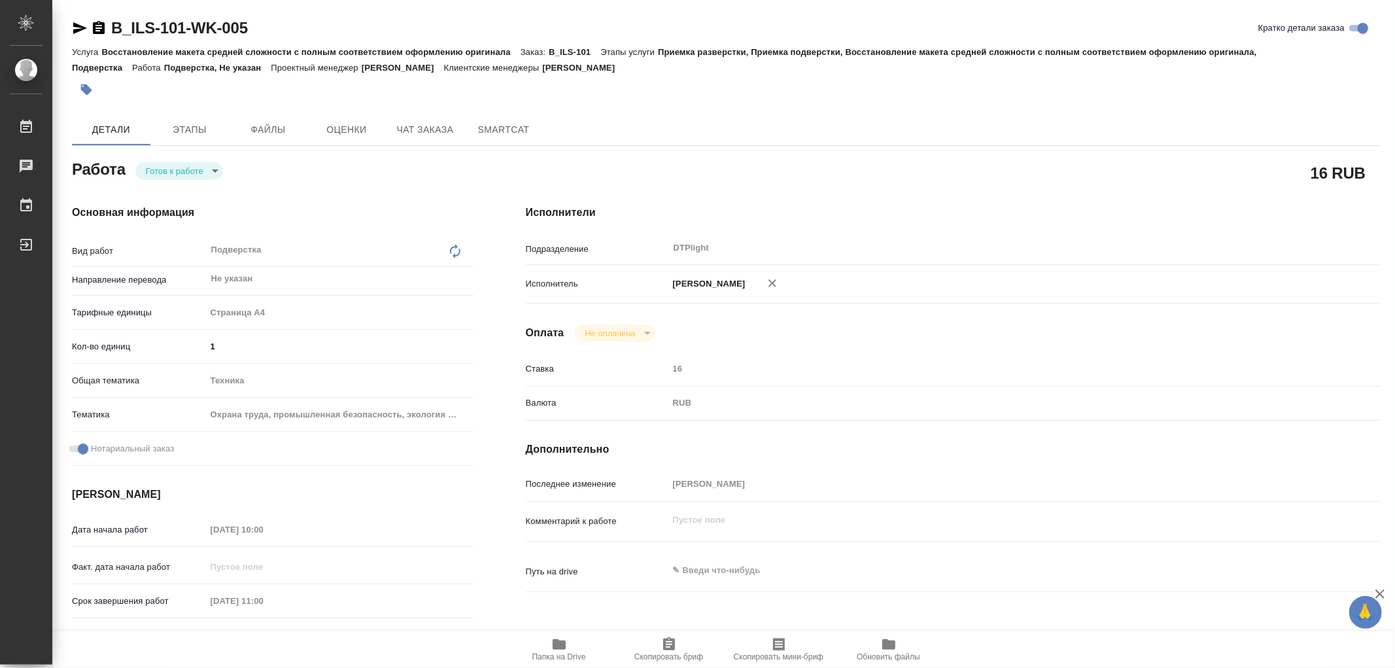
type textarea "x"
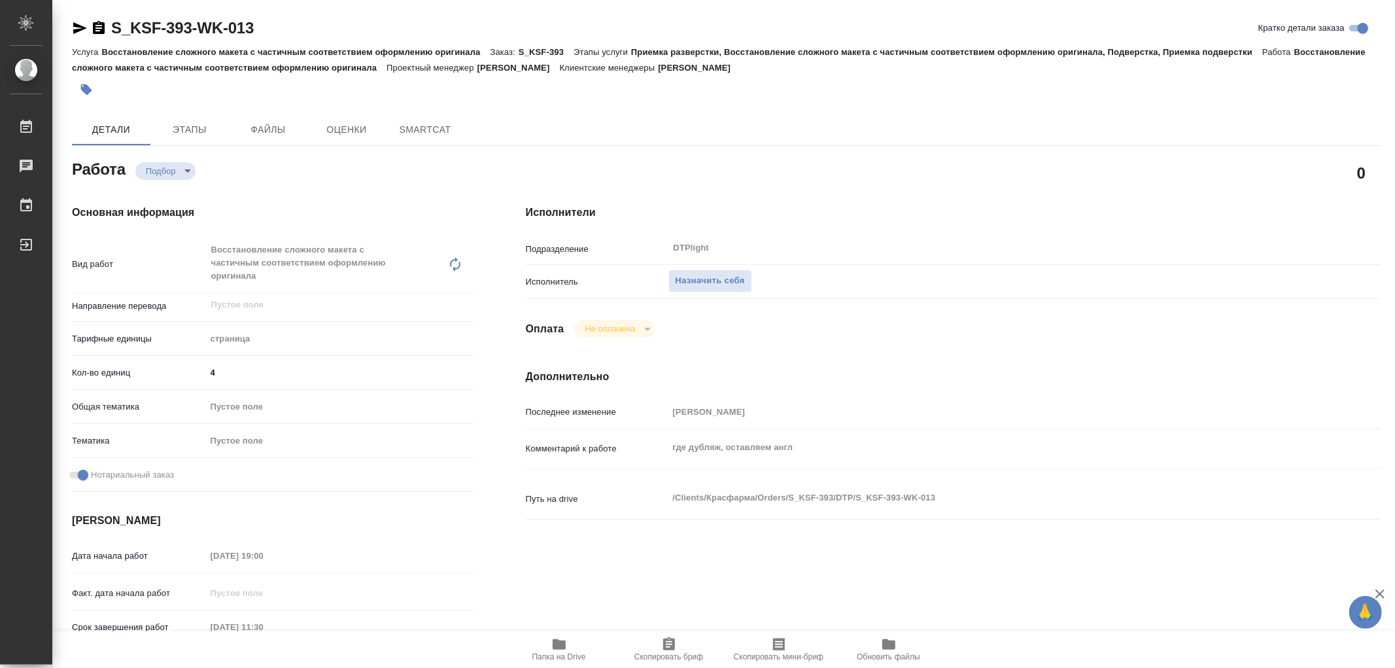
type textarea "x"
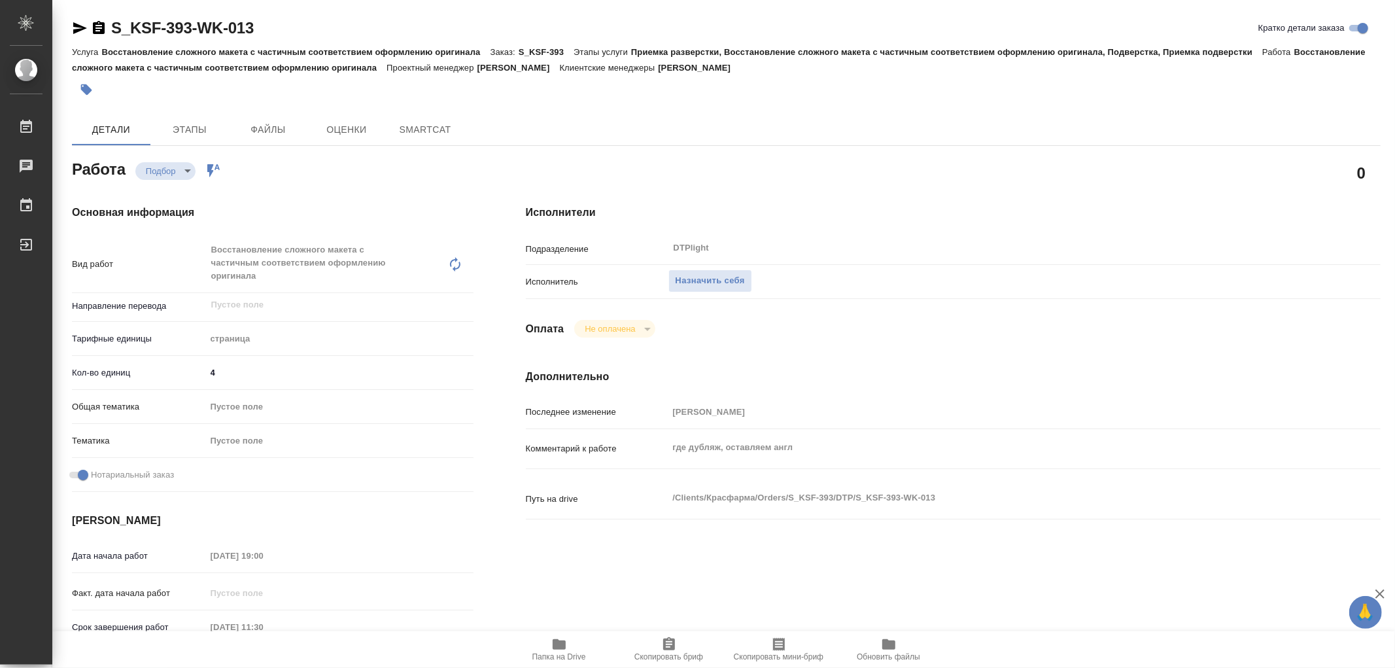
type textarea "x"
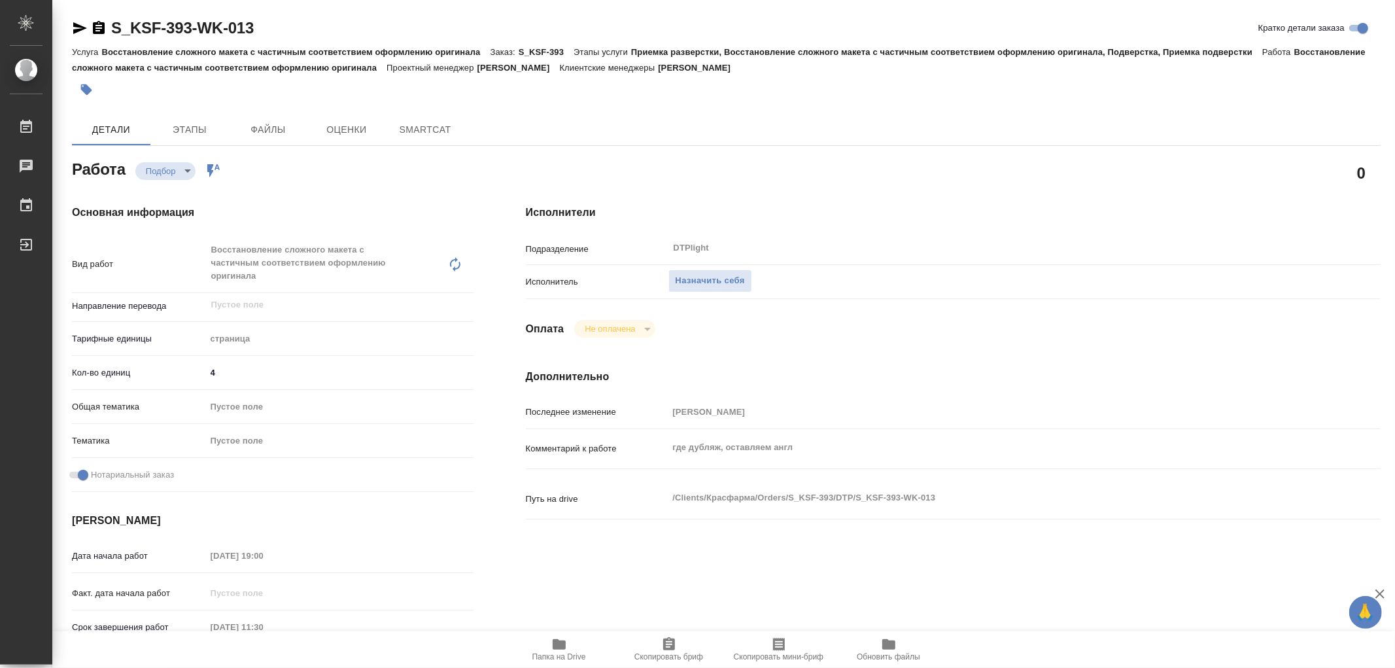
type textarea "x"
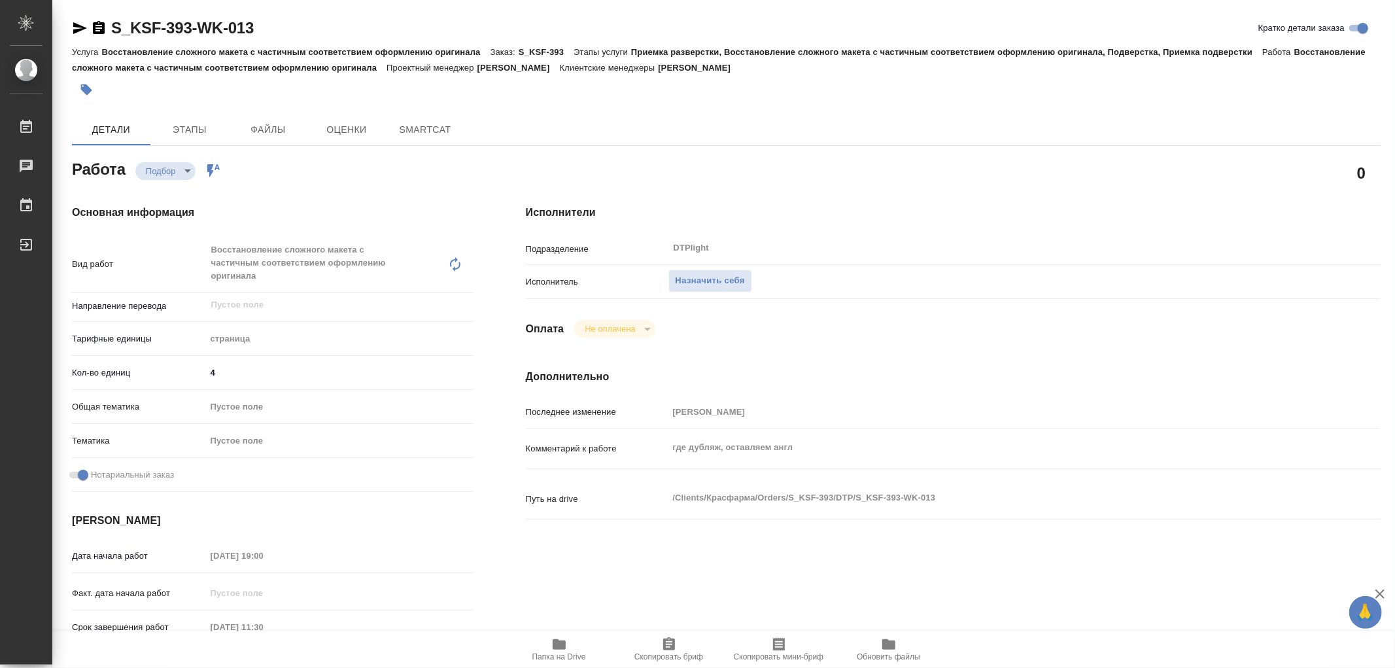
type textarea "x"
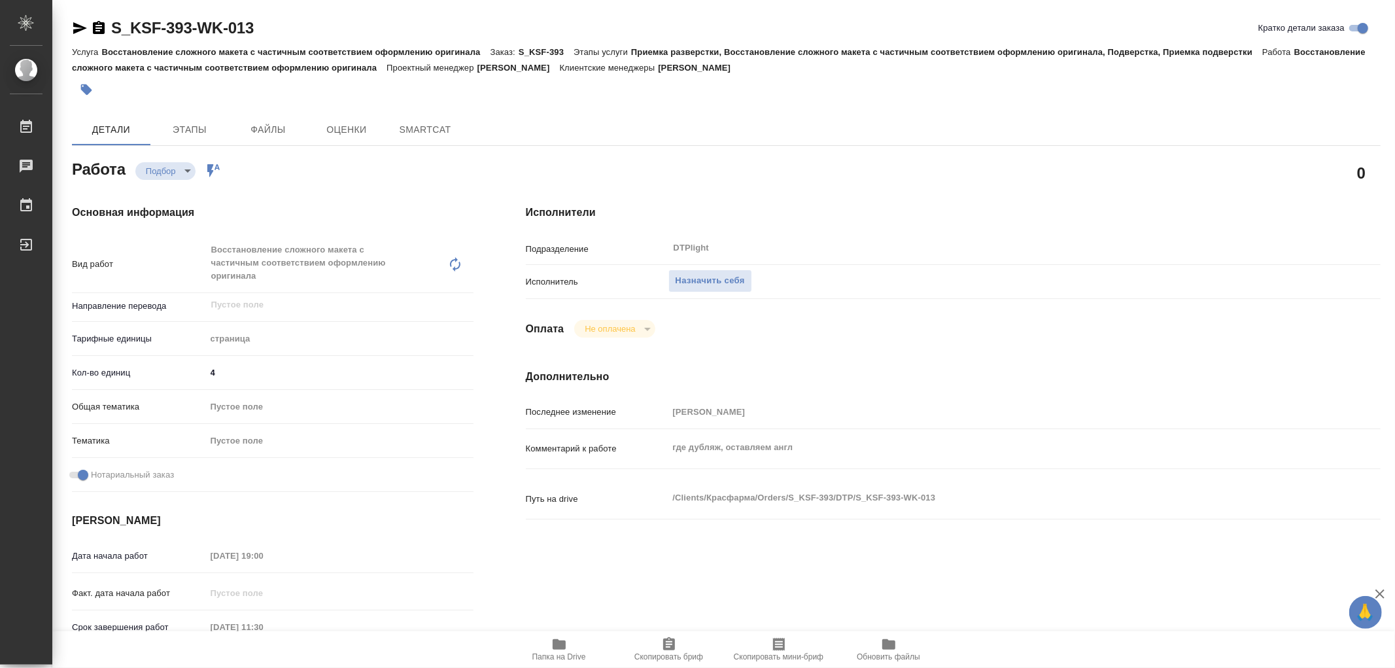
type textarea "x"
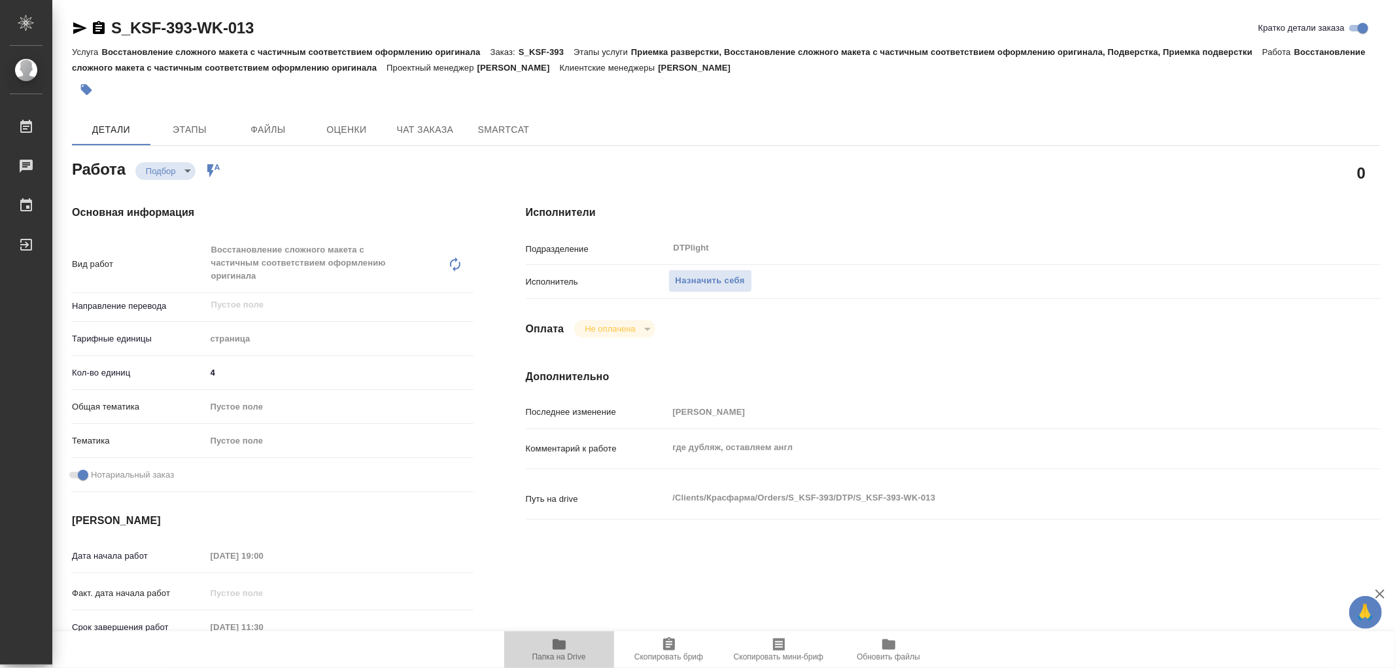
click at [557, 648] on icon "button" at bounding box center [559, 644] width 13 height 10
type textarea "x"
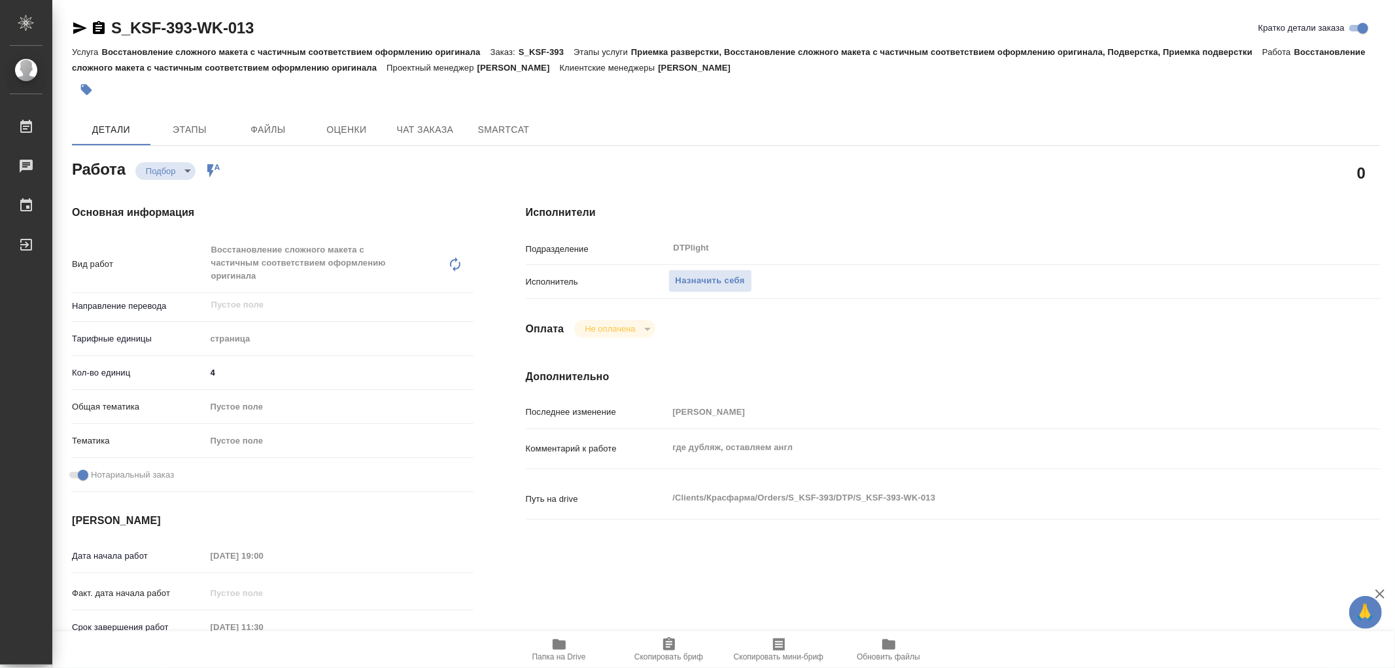
type textarea "x"
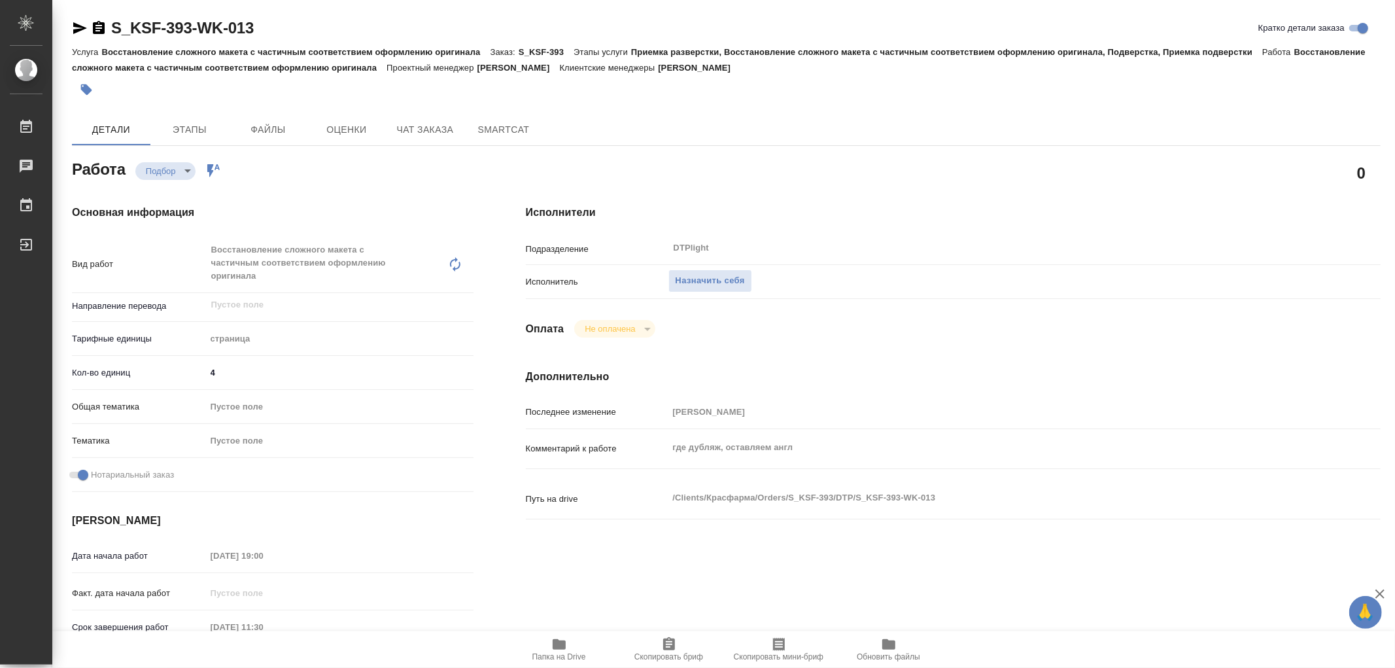
type textarea "x"
